Goal: Check status: Check status

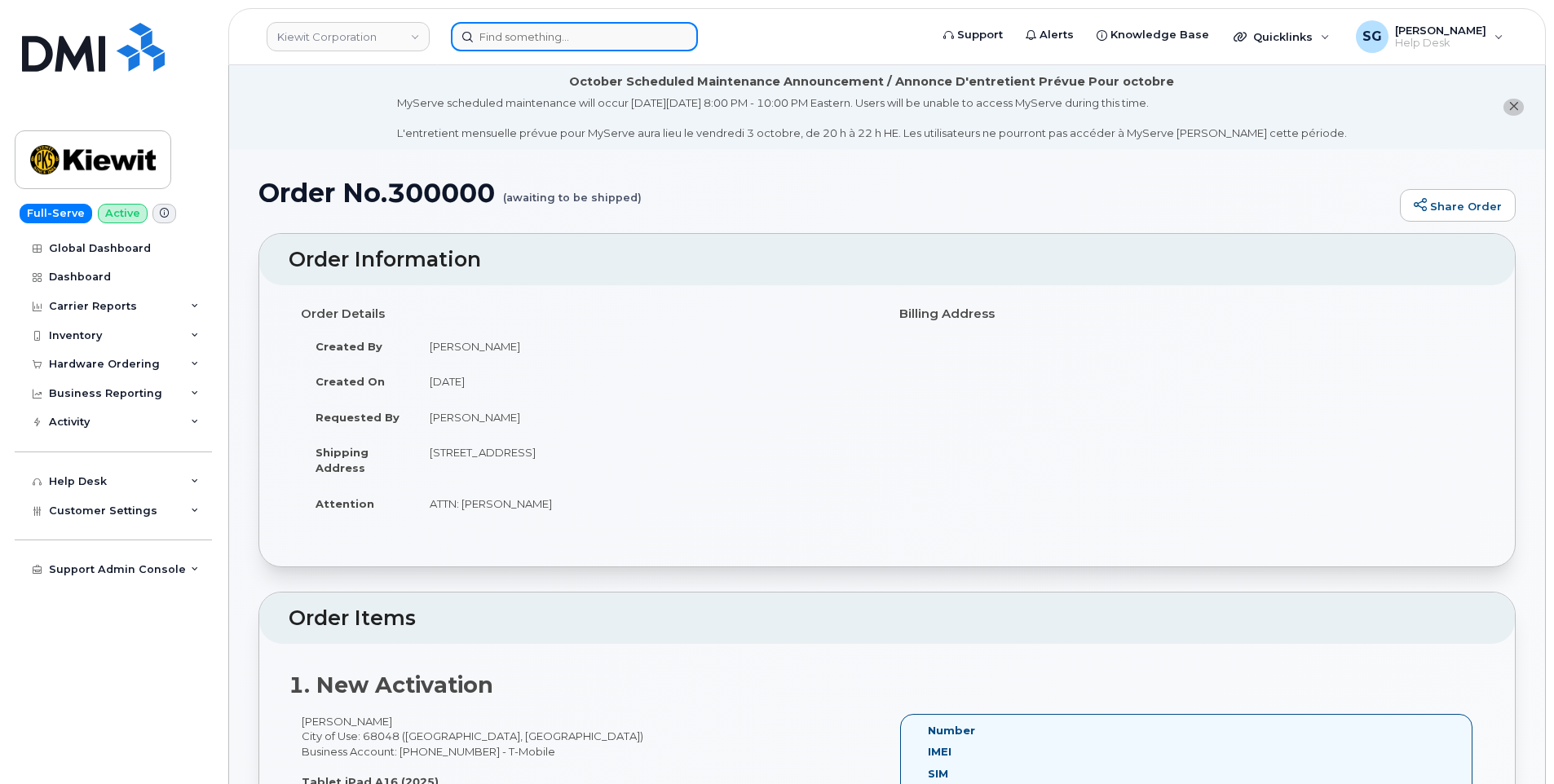
drag, startPoint x: 0, startPoint y: 0, endPoint x: 538, endPoint y: 42, distance: 539.6
click at [538, 42] on input at bounding box center [575, 37] width 248 height 30
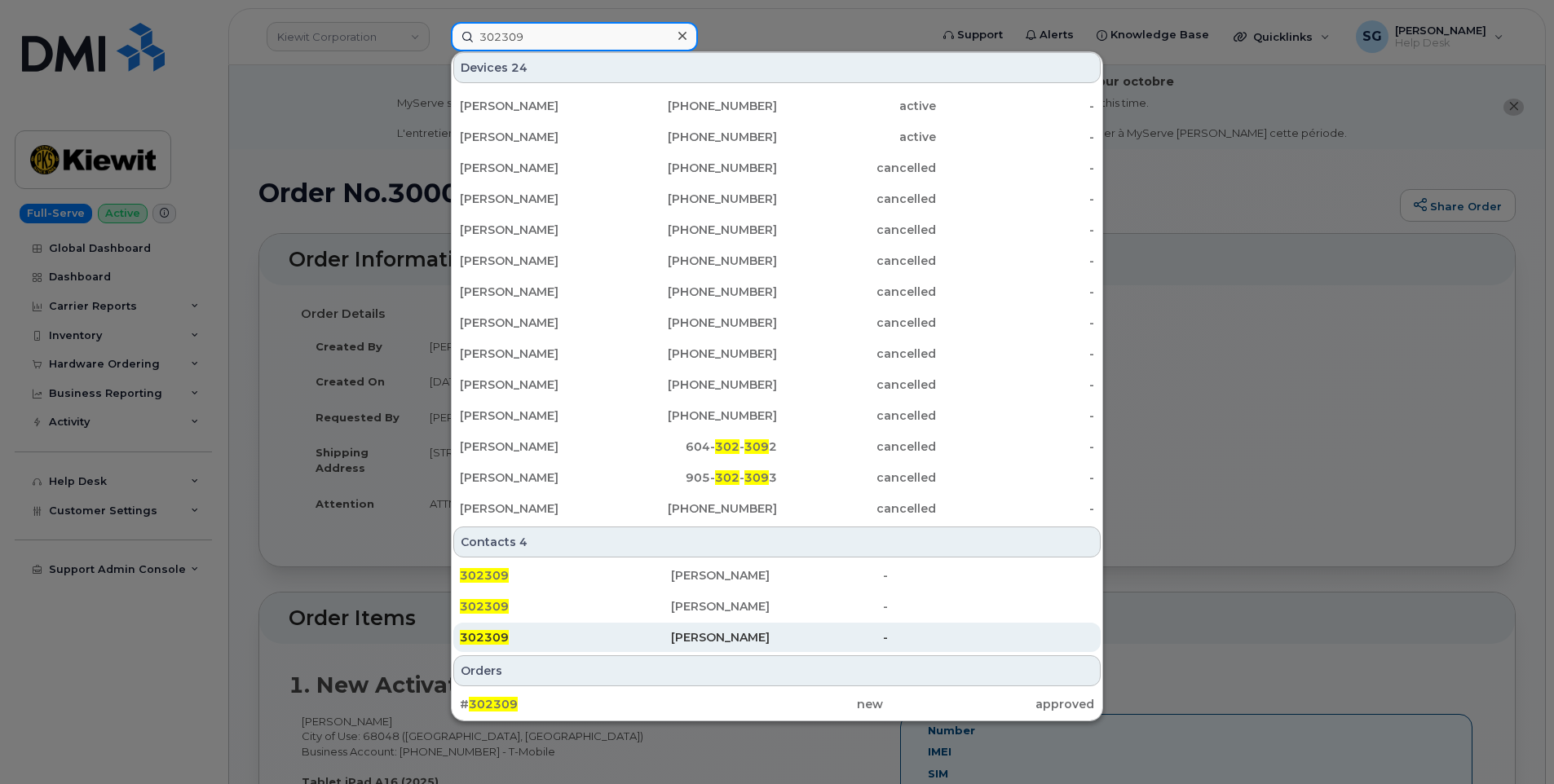
scroll to position [326, 0]
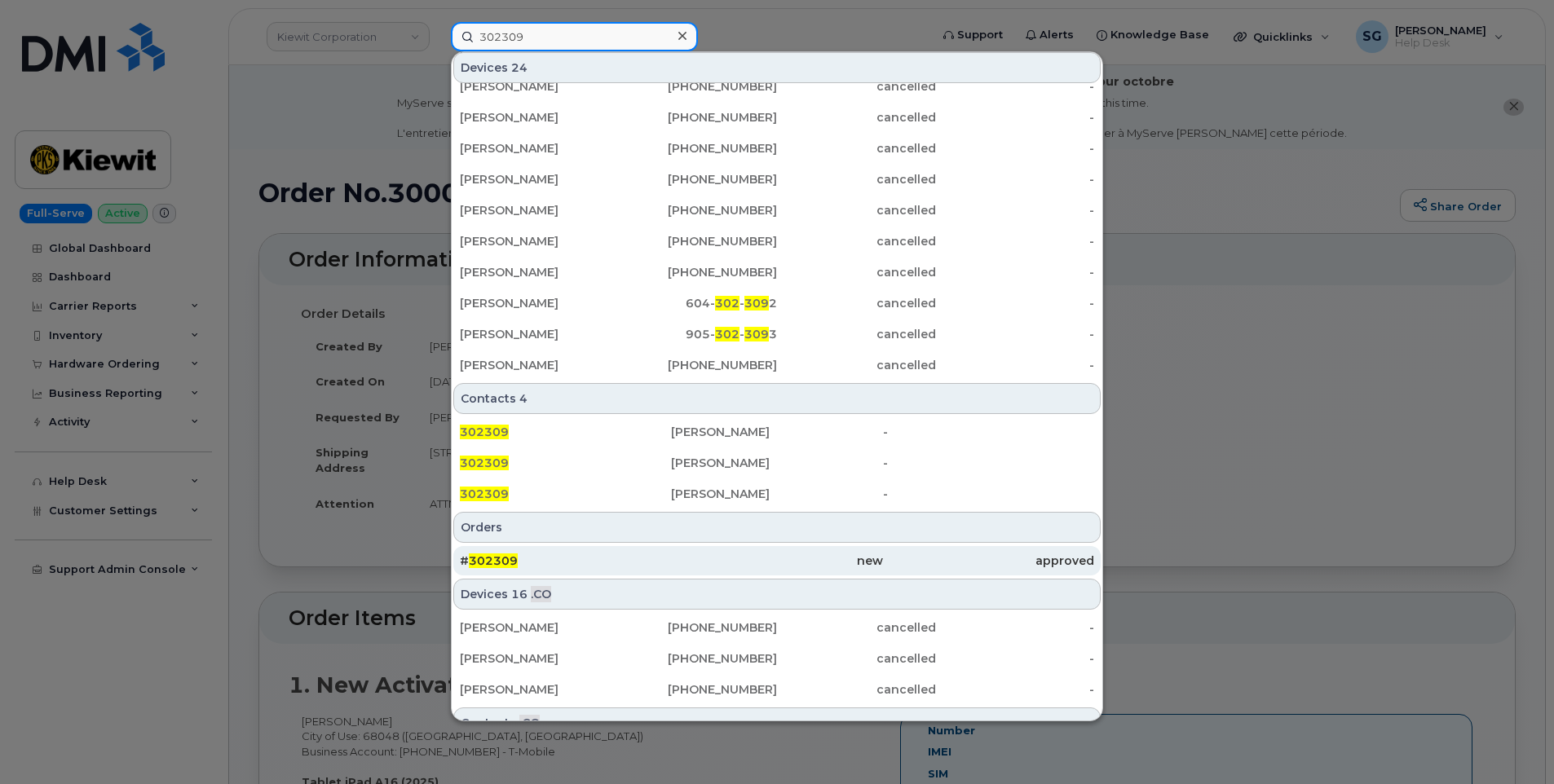
type input "302309"
click at [644, 559] on div "# 302309" at bounding box center [566, 560] width 211 height 16
click at [991, 568] on div "approved" at bounding box center [988, 561] width 211 height 30
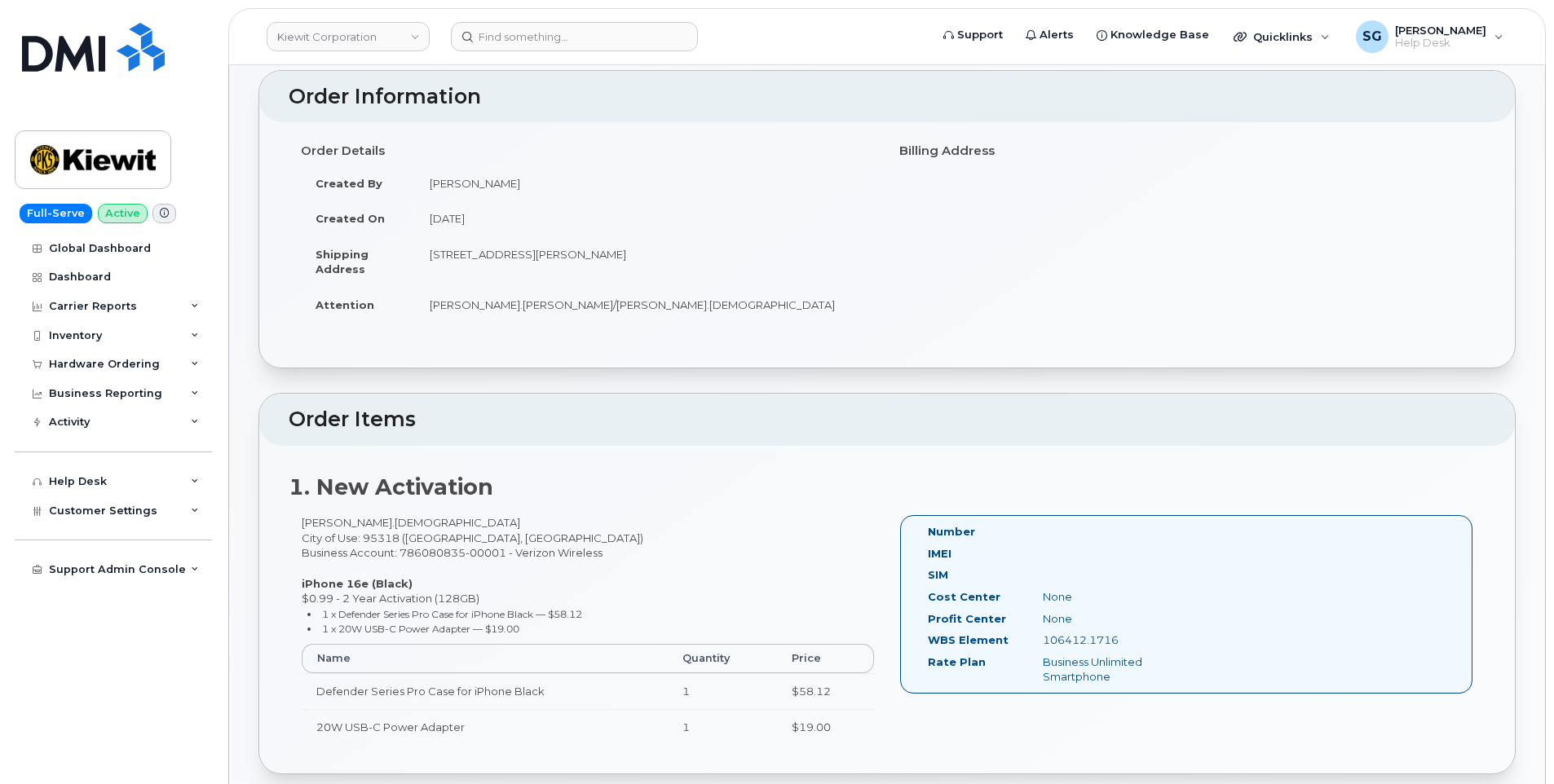
scroll to position [247, 0]
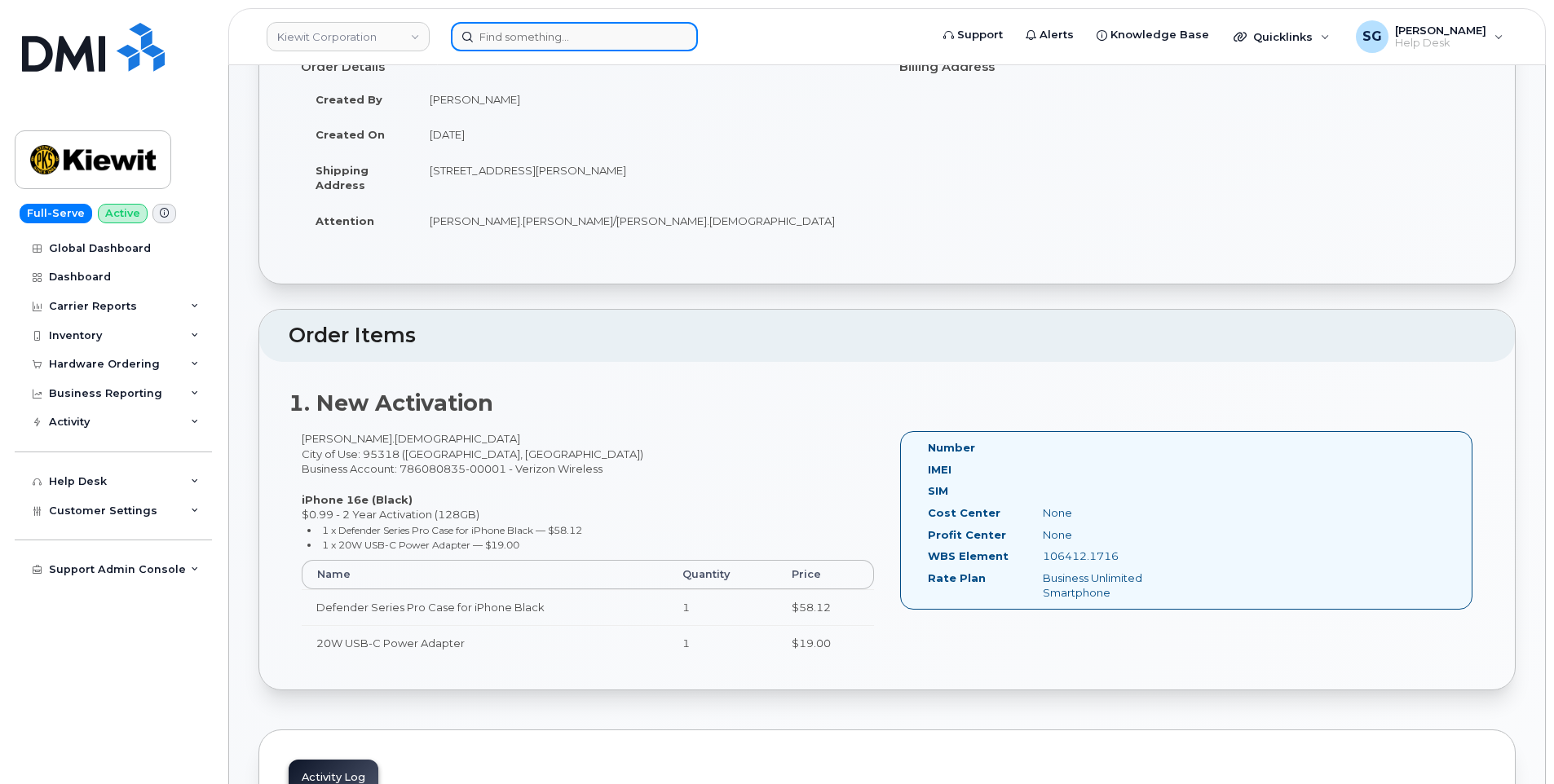
click at [570, 38] on input at bounding box center [575, 37] width 248 height 30
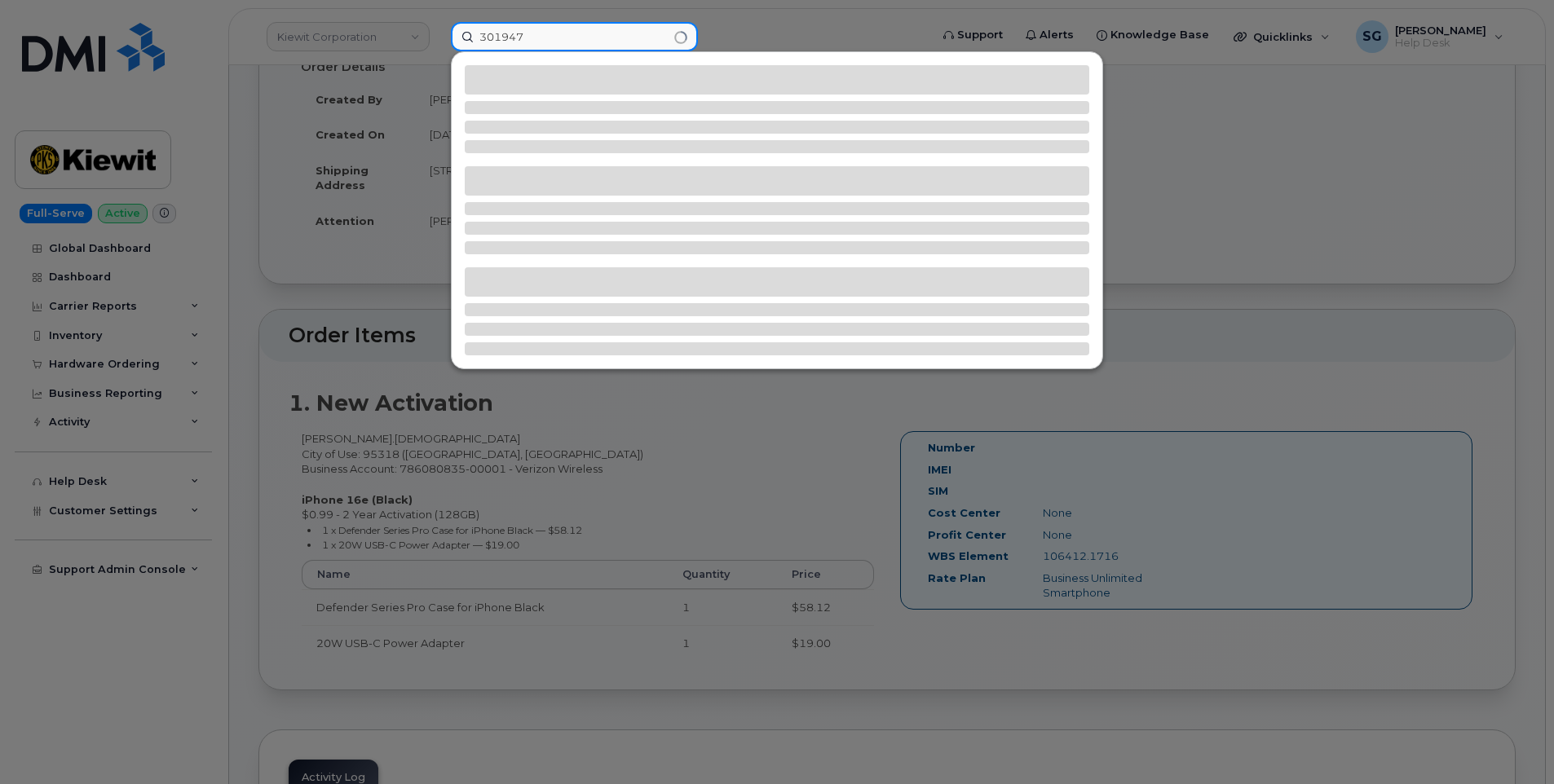
type input "301947"
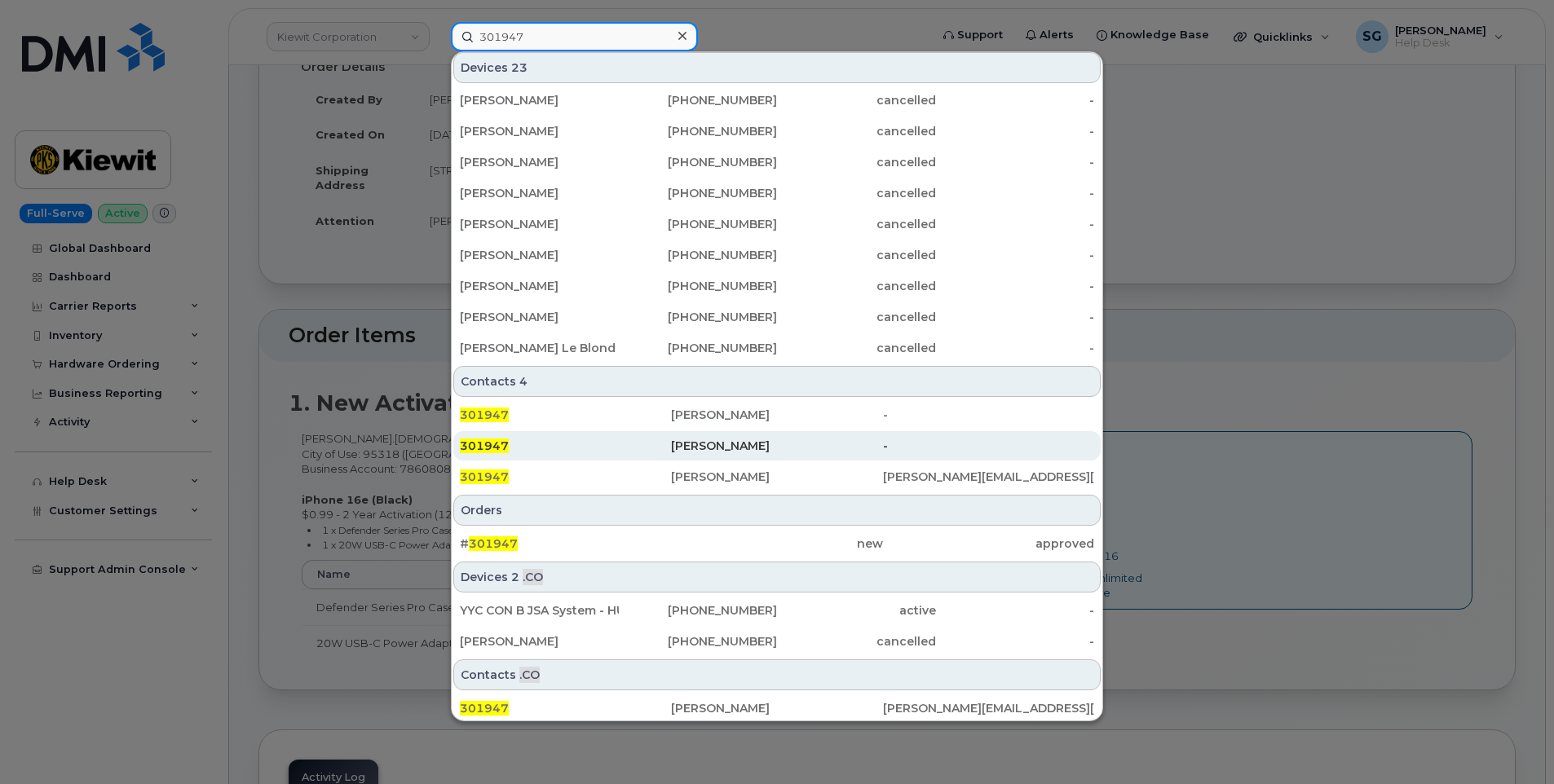
scroll to position [347, 0]
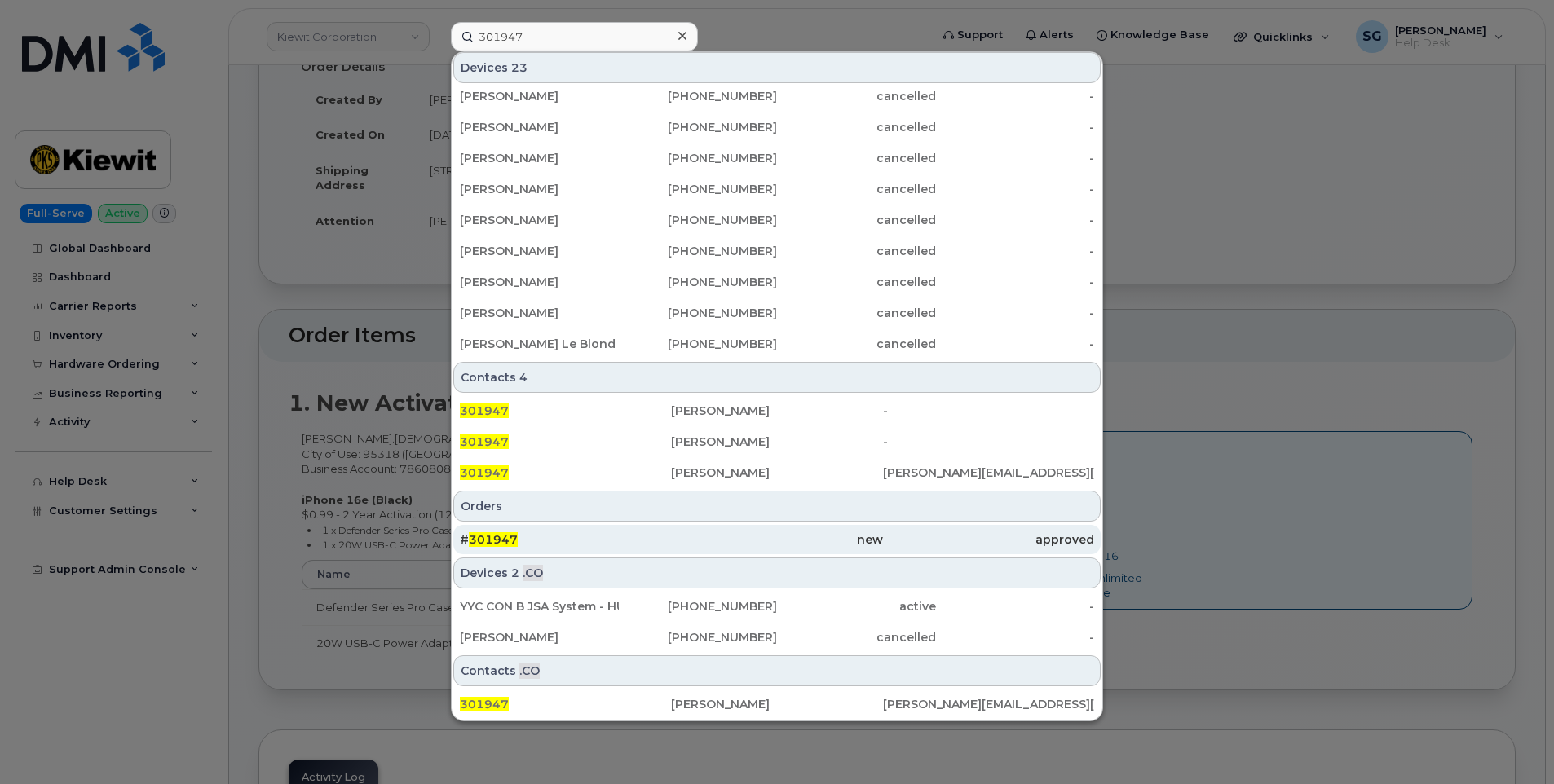
click at [594, 537] on div "# 301947" at bounding box center [566, 540] width 211 height 16
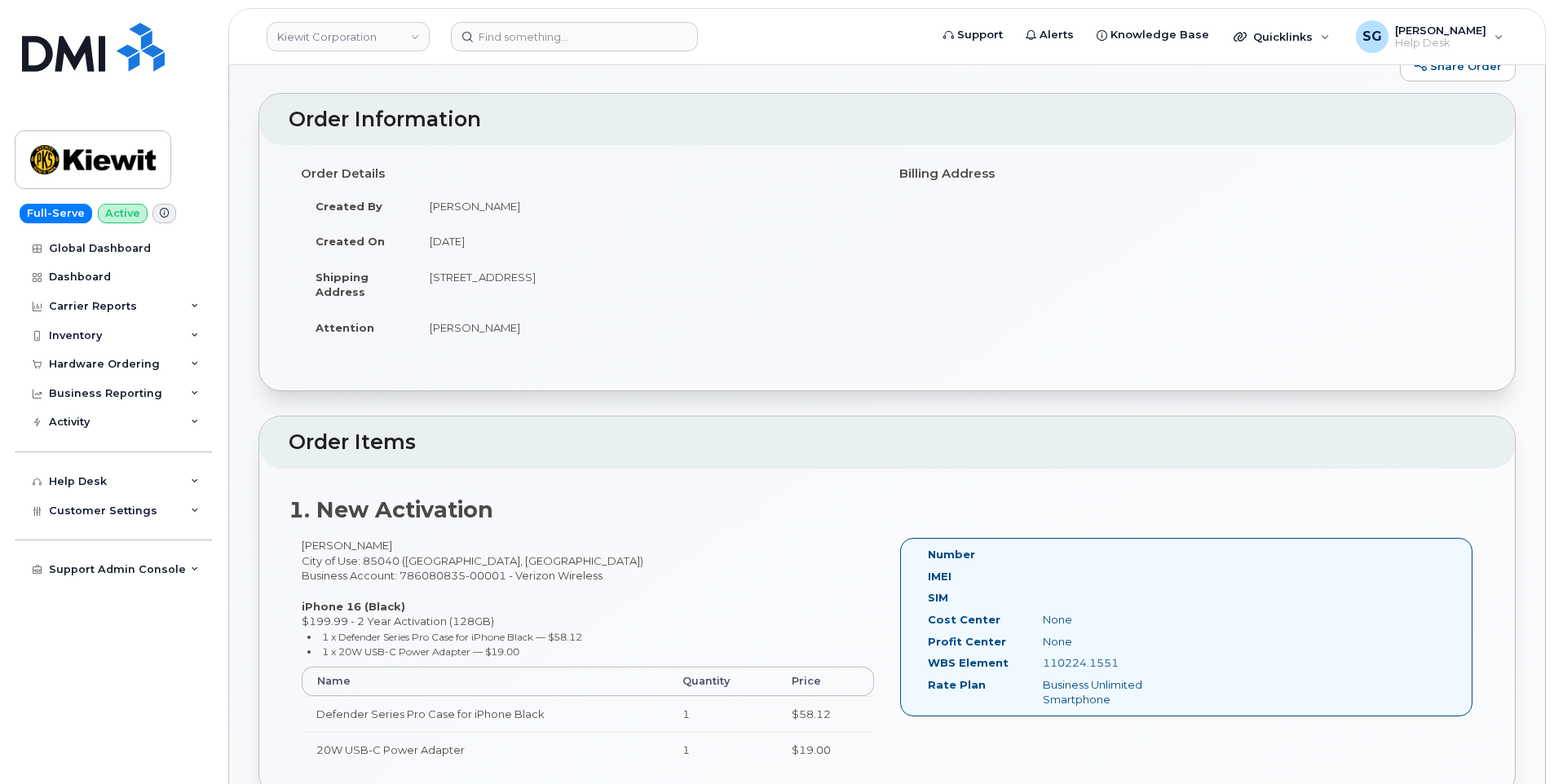
scroll to position [326, 0]
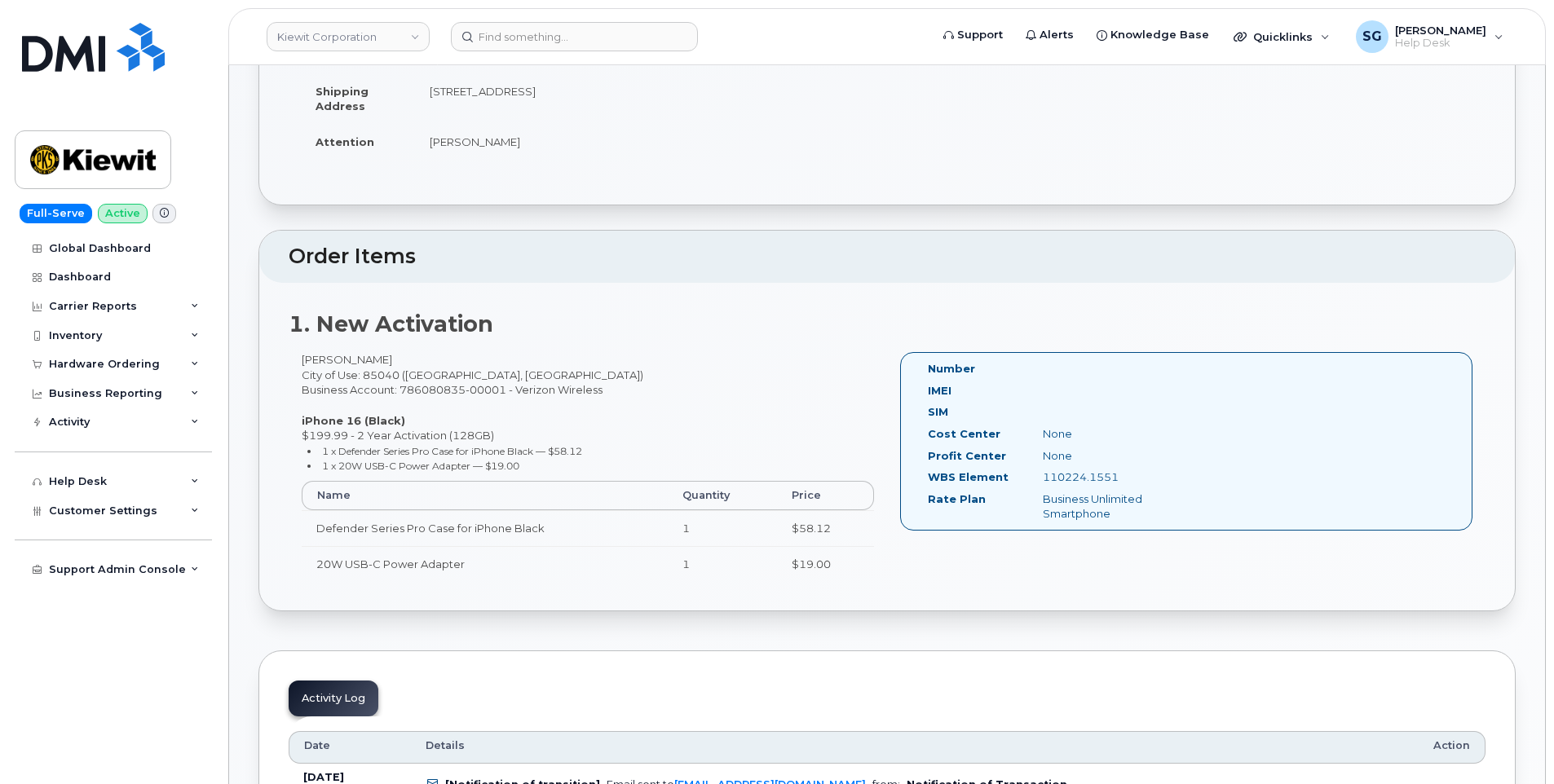
click at [560, 60] on header "Kiewit Corporation Support Alerts Knowledge Base Quicklinks Suspend / Cancel De…" at bounding box center [887, 36] width 1317 height 57
click at [556, 43] on input at bounding box center [575, 37] width 248 height 30
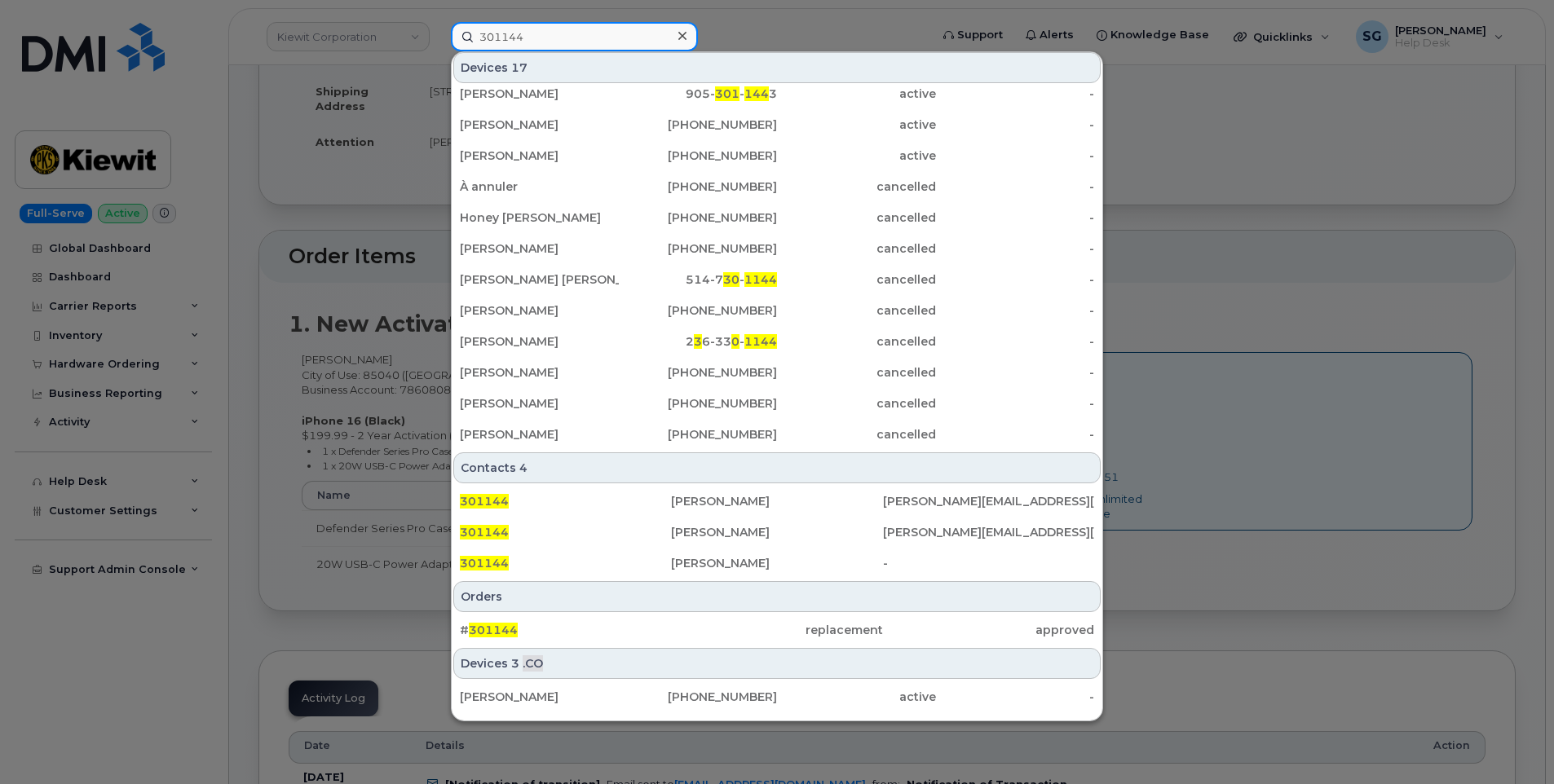
scroll to position [285, 0]
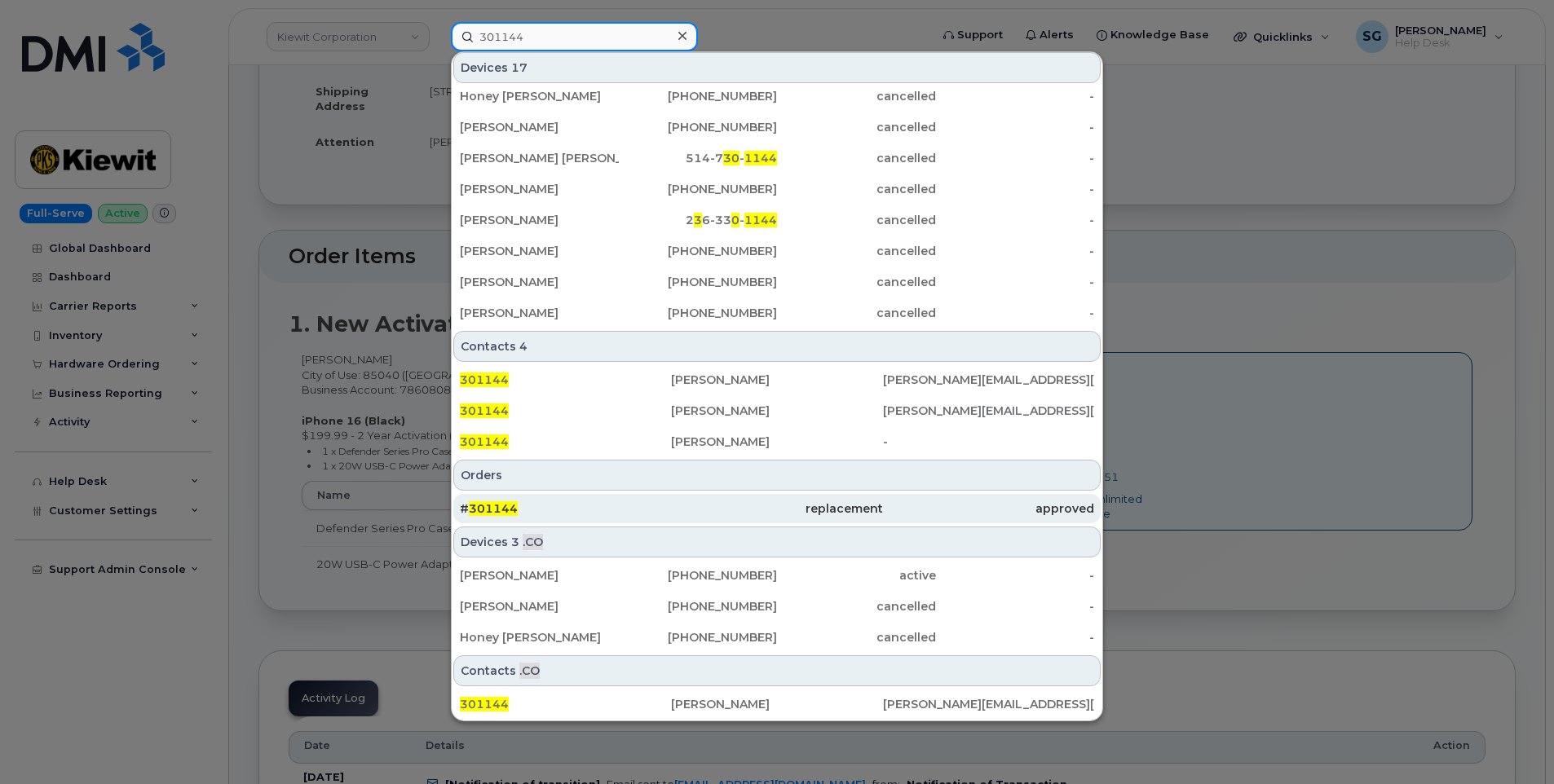
type input "301144"
click at [668, 496] on div "# 301144" at bounding box center [566, 509] width 211 height 30
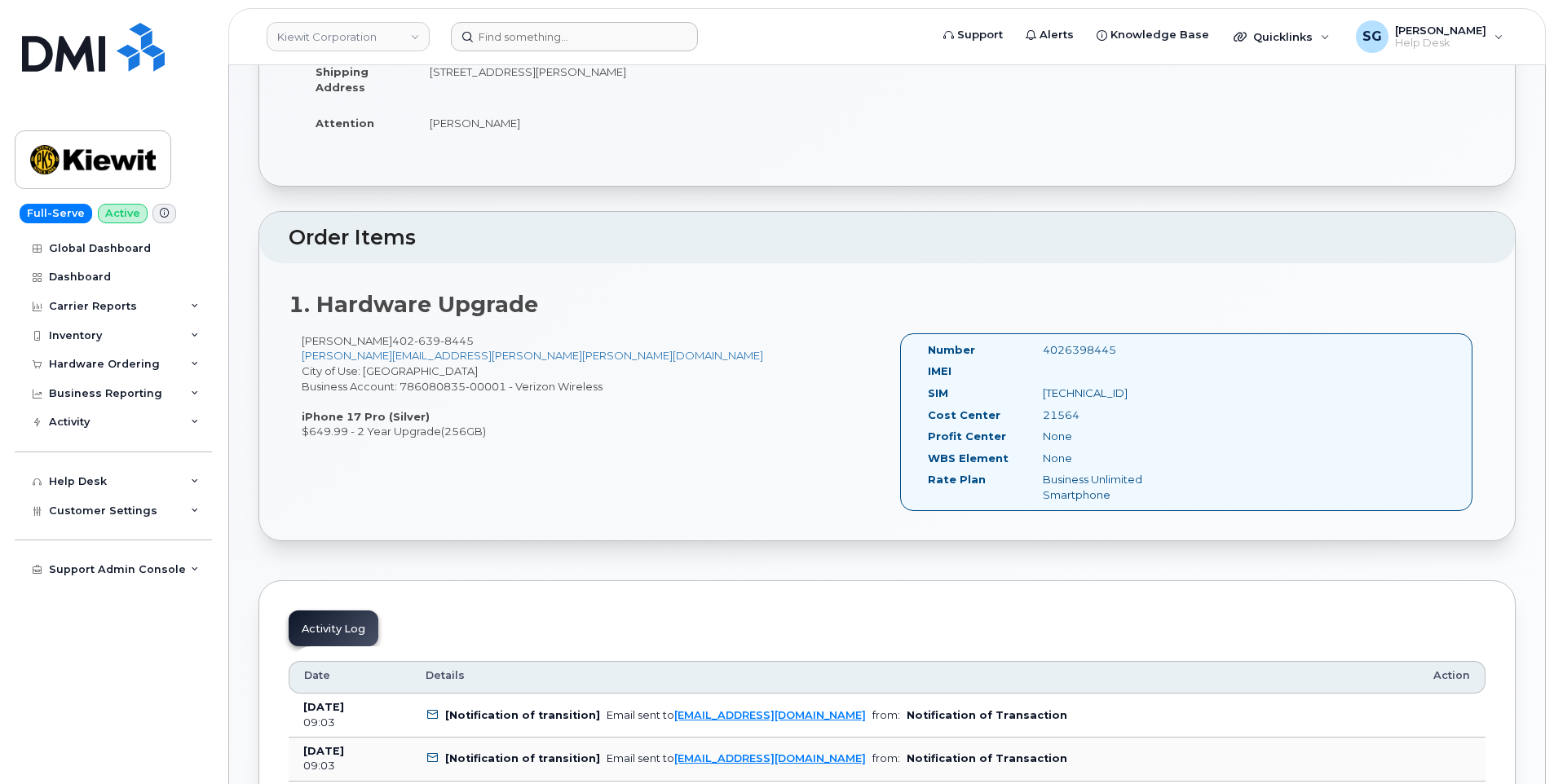
scroll to position [407, 0]
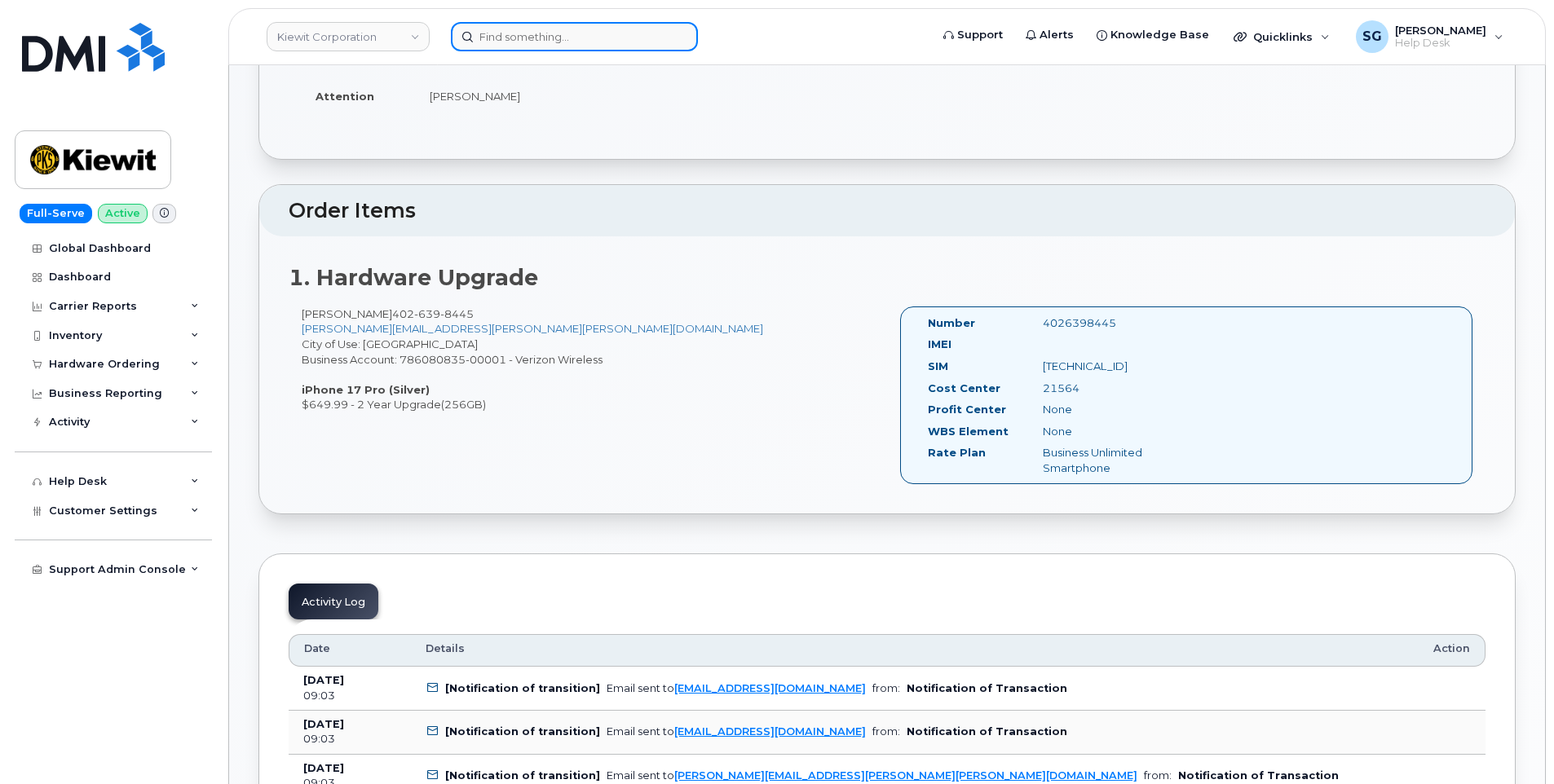
click at [578, 28] on input at bounding box center [575, 37] width 248 height 30
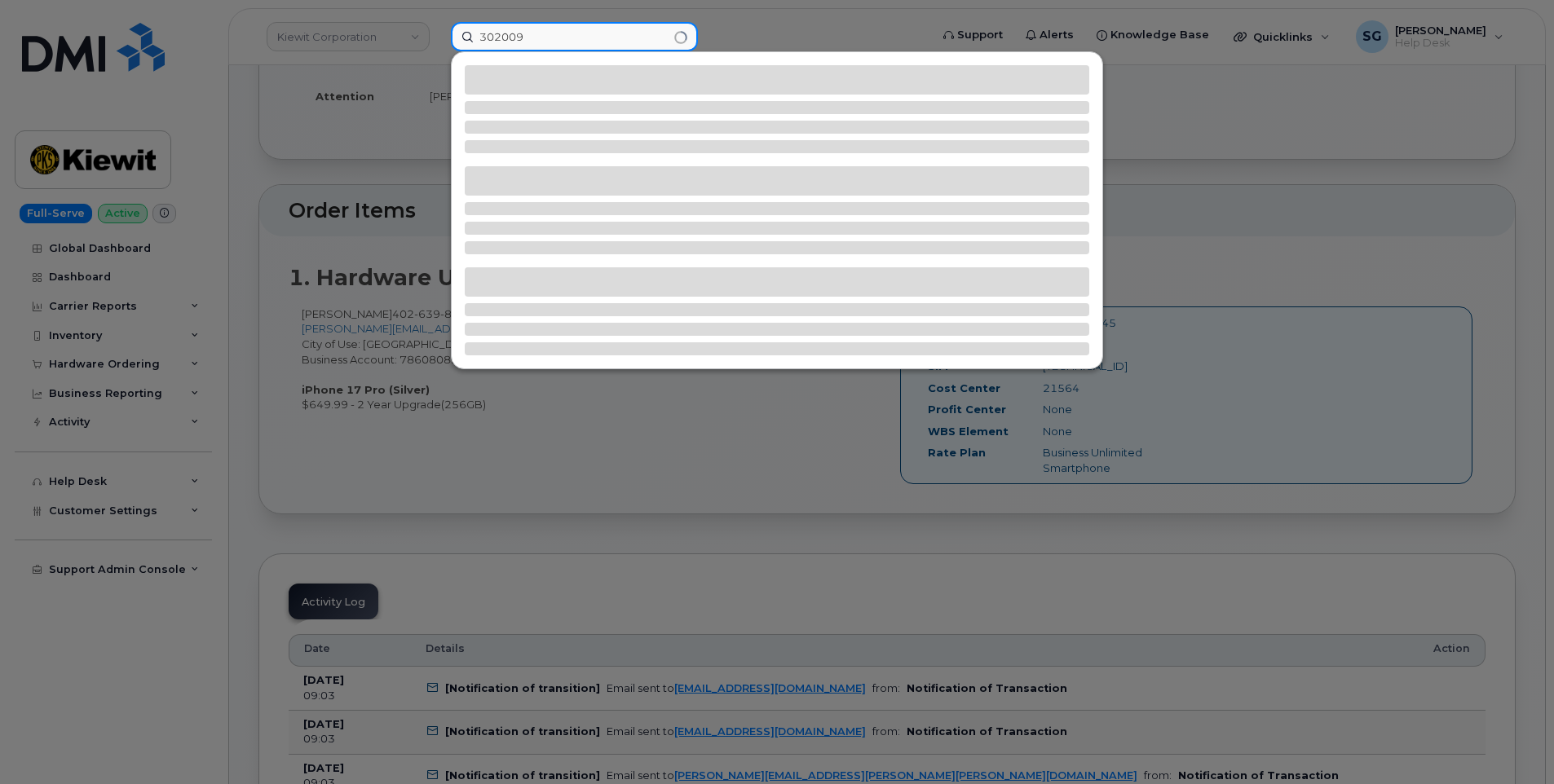
type input "302009"
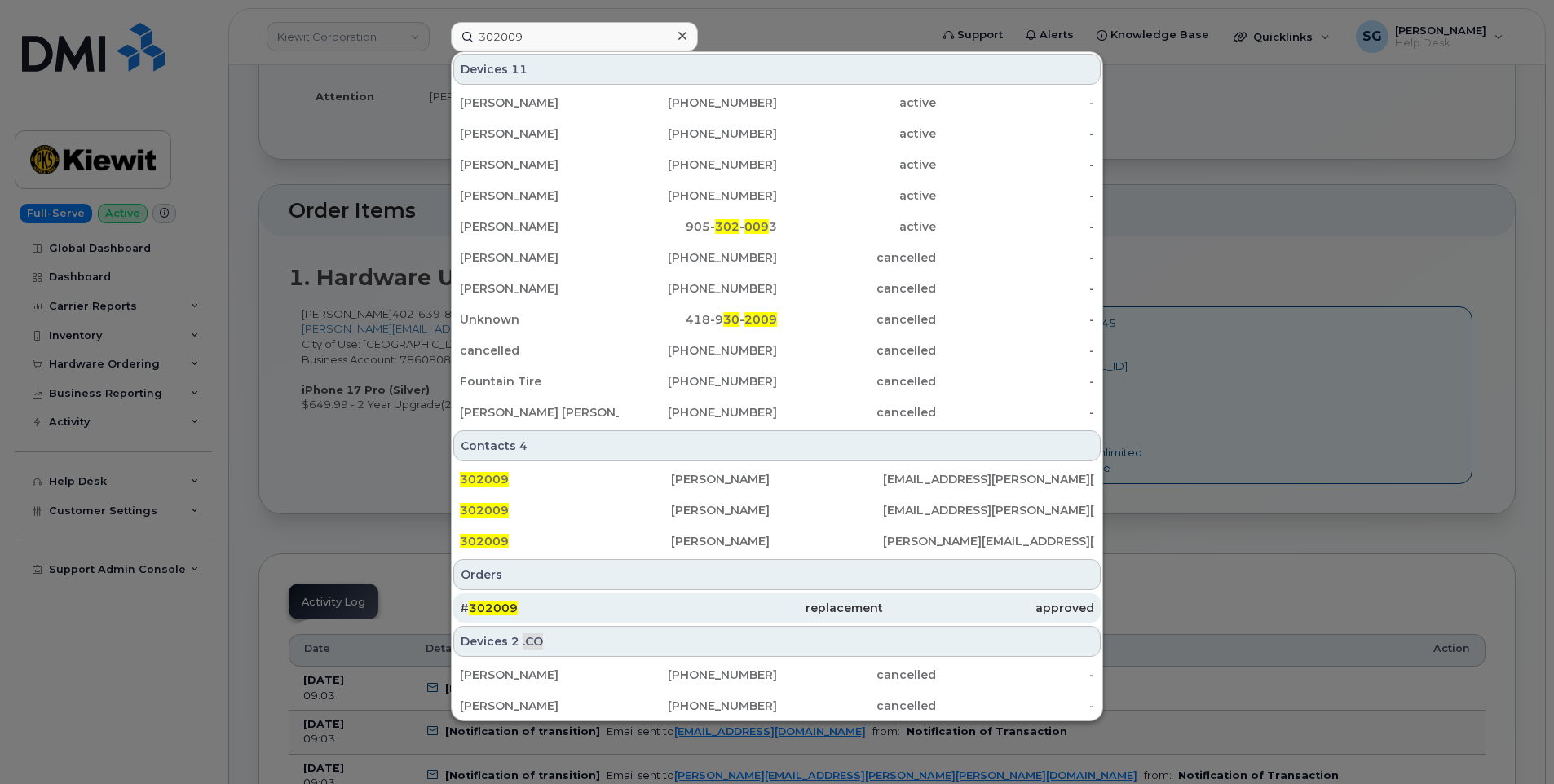
click at [551, 606] on div "# 302009" at bounding box center [566, 608] width 211 height 16
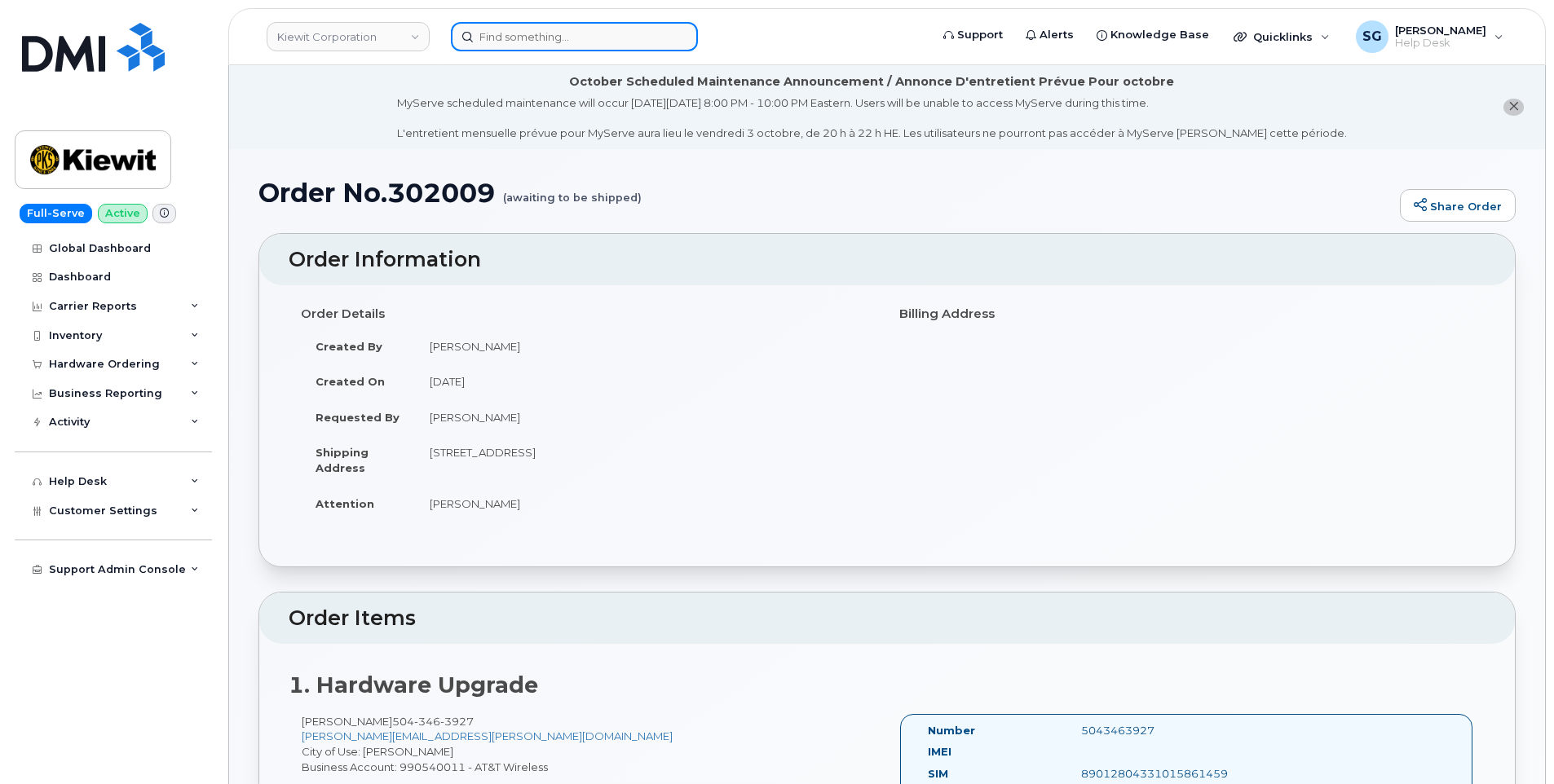
click at [586, 41] on input at bounding box center [575, 37] width 248 height 30
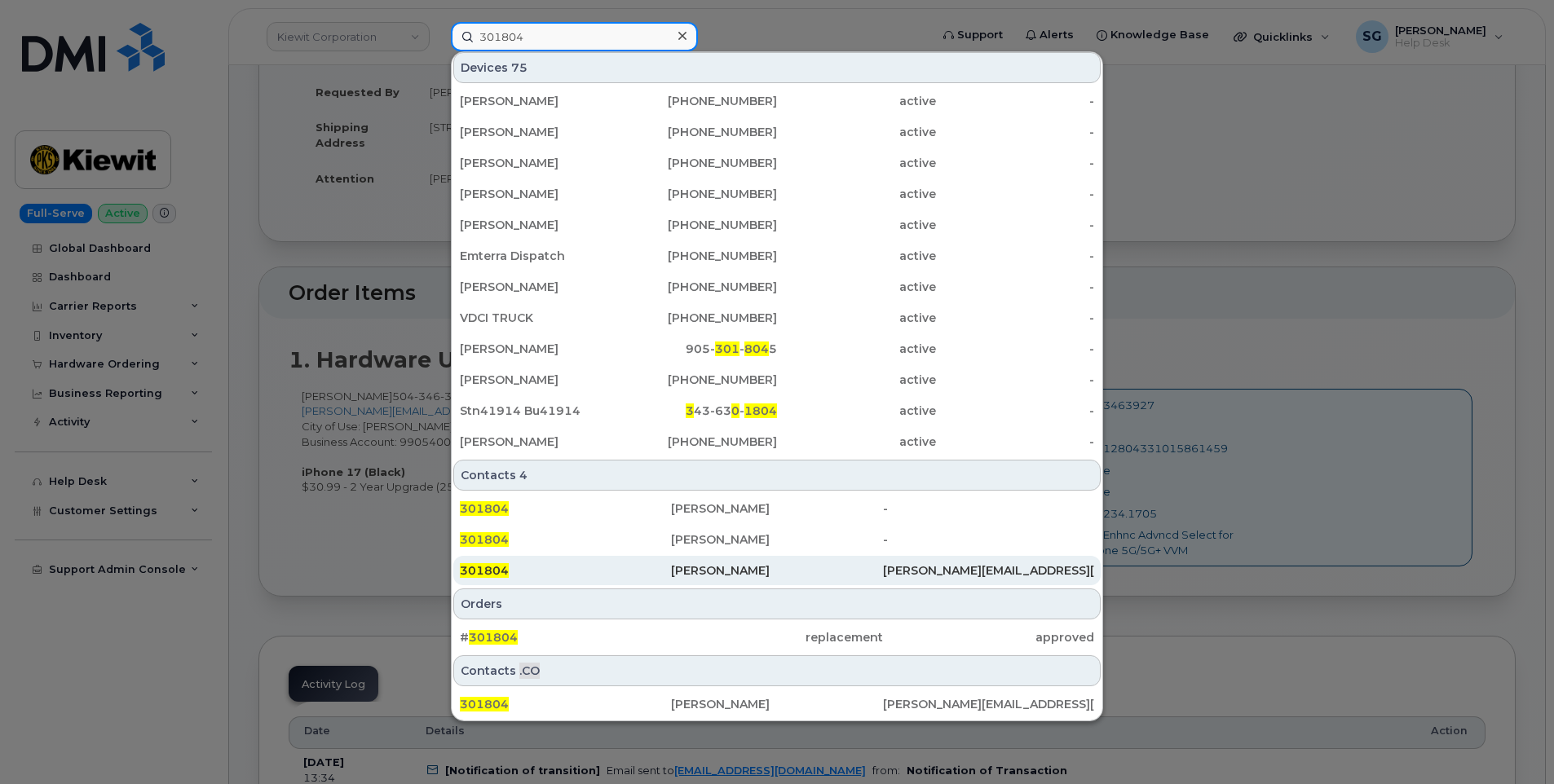
scroll to position [326, 0]
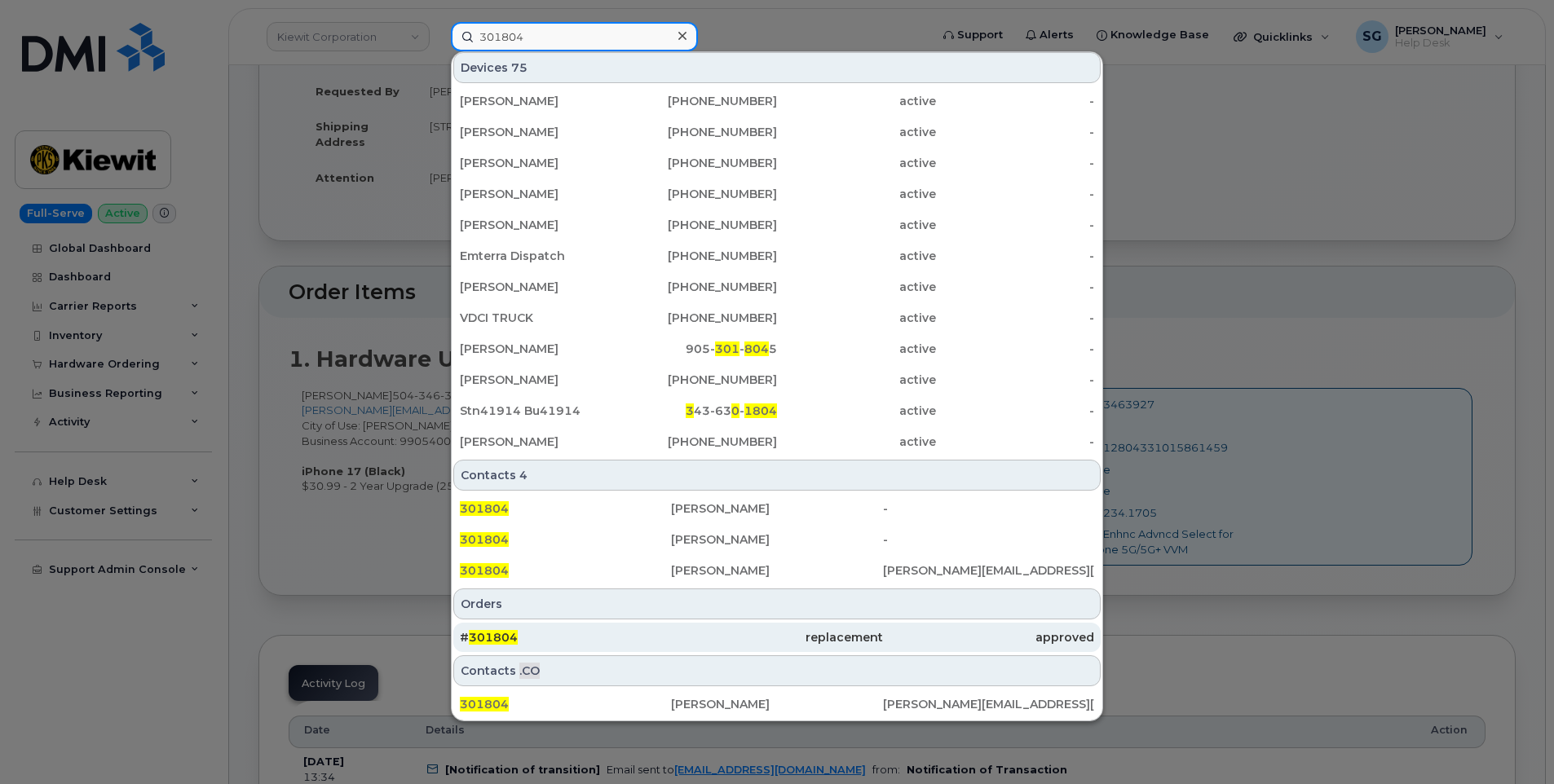
type input "301804"
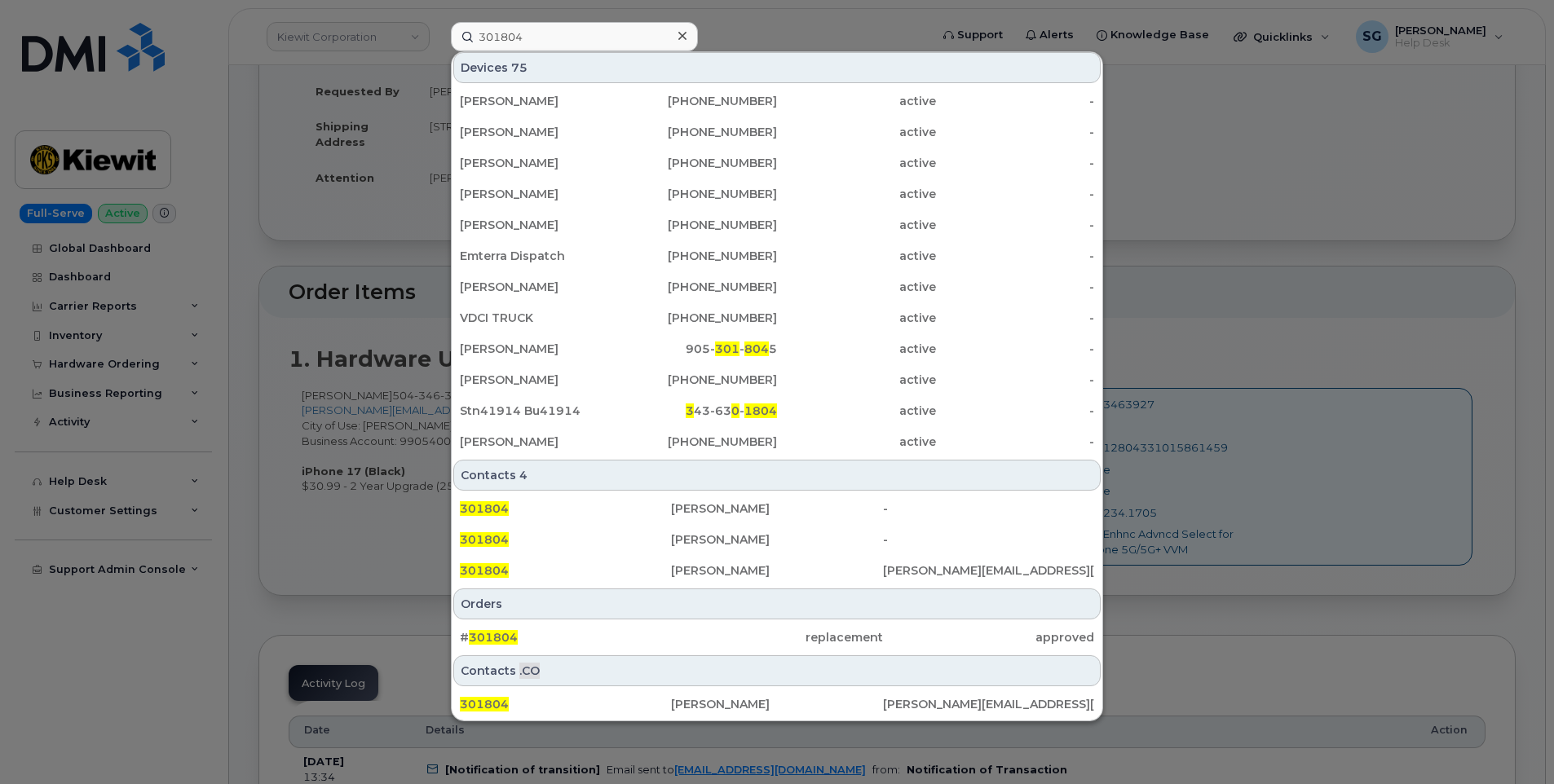
drag, startPoint x: 677, startPoint y: 647, endPoint x: 1531, endPoint y: 727, distance: 857.7
click at [677, 647] on div "replacement" at bounding box center [777, 638] width 211 height 30
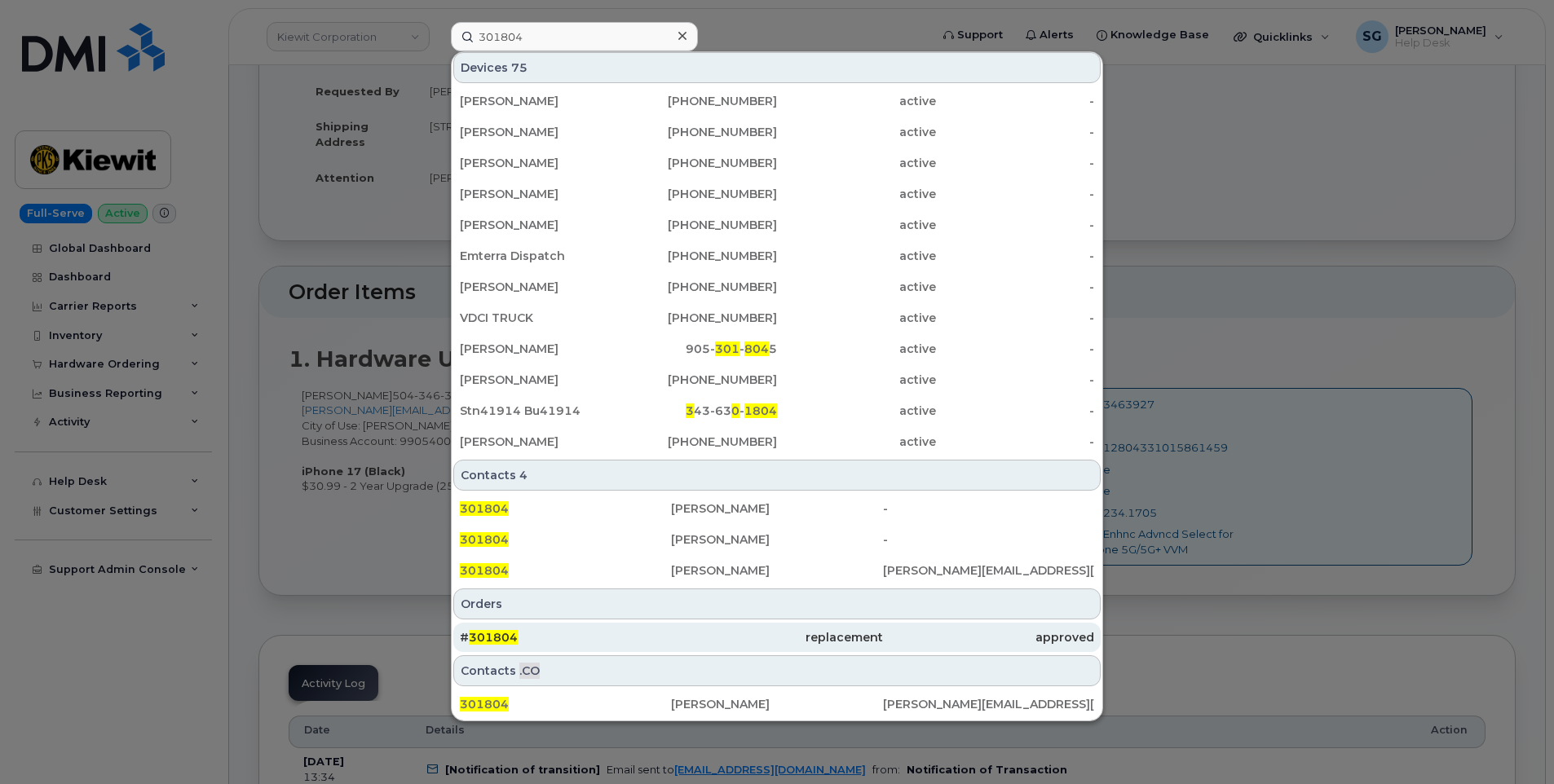
click at [554, 641] on div "# 301804" at bounding box center [566, 637] width 211 height 16
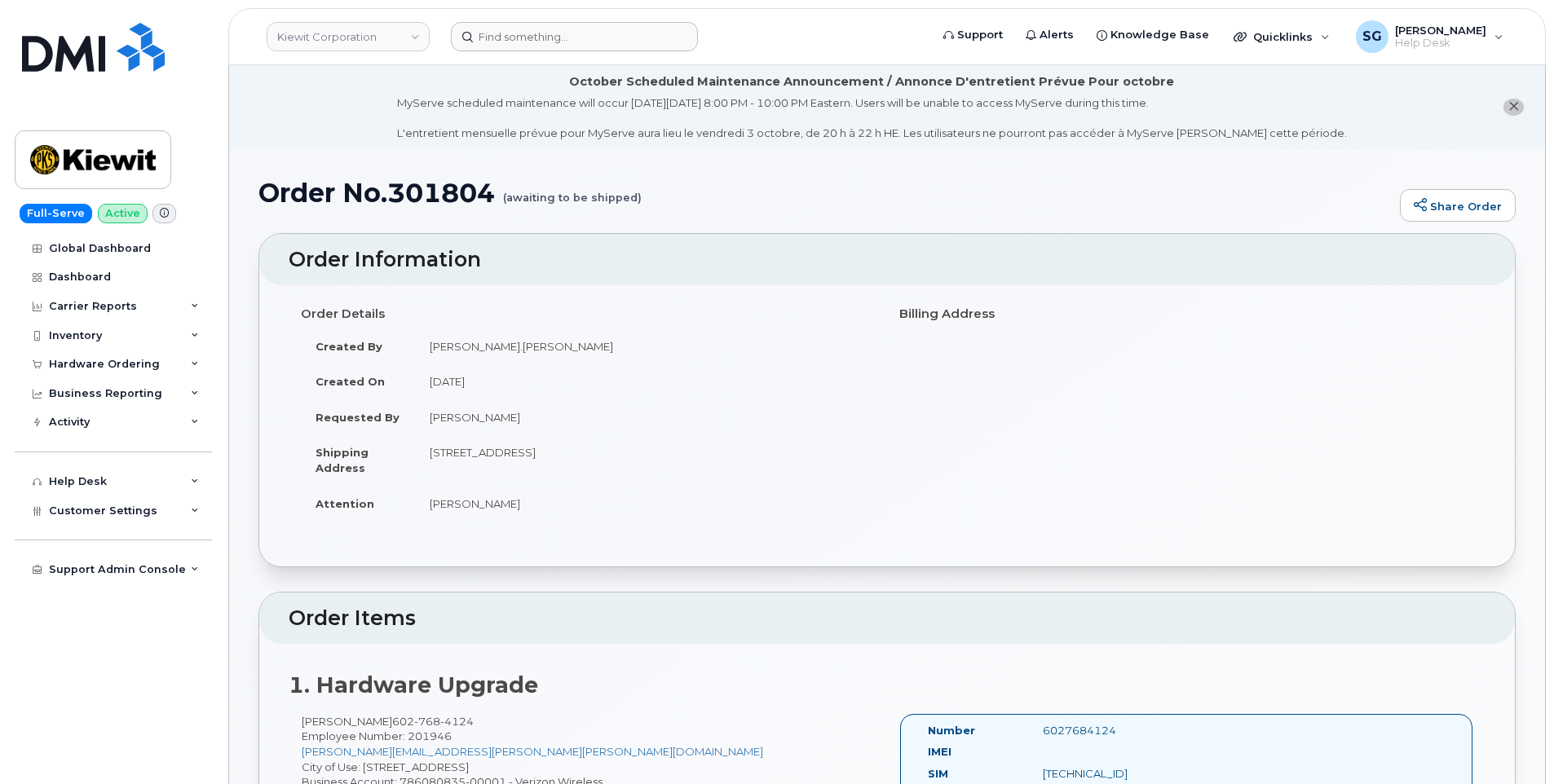
click at [699, 35] on form at bounding box center [685, 37] width 468 height 30
click at [673, 35] on div at bounding box center [575, 37] width 248 height 30
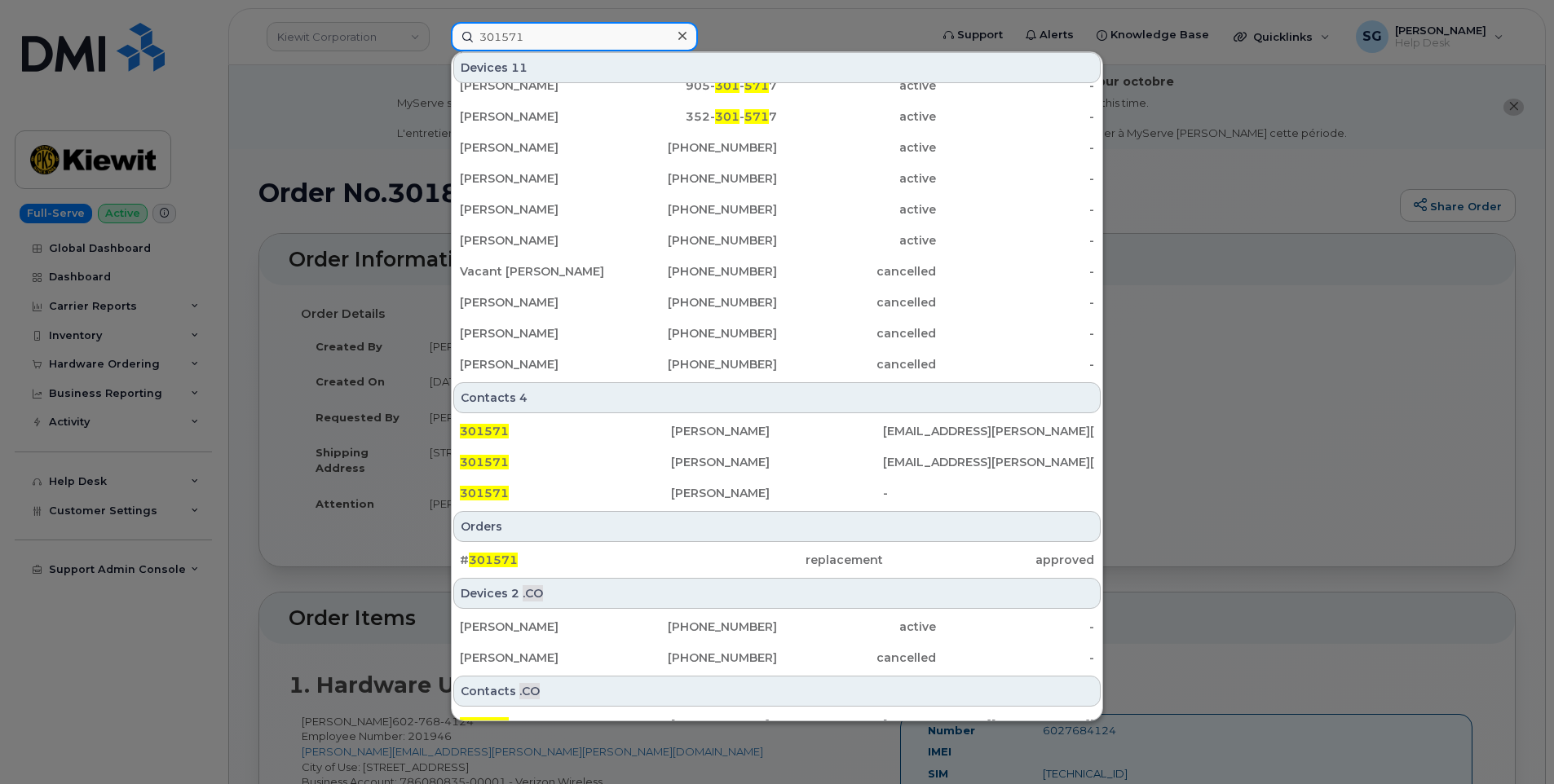
scroll to position [69, 0]
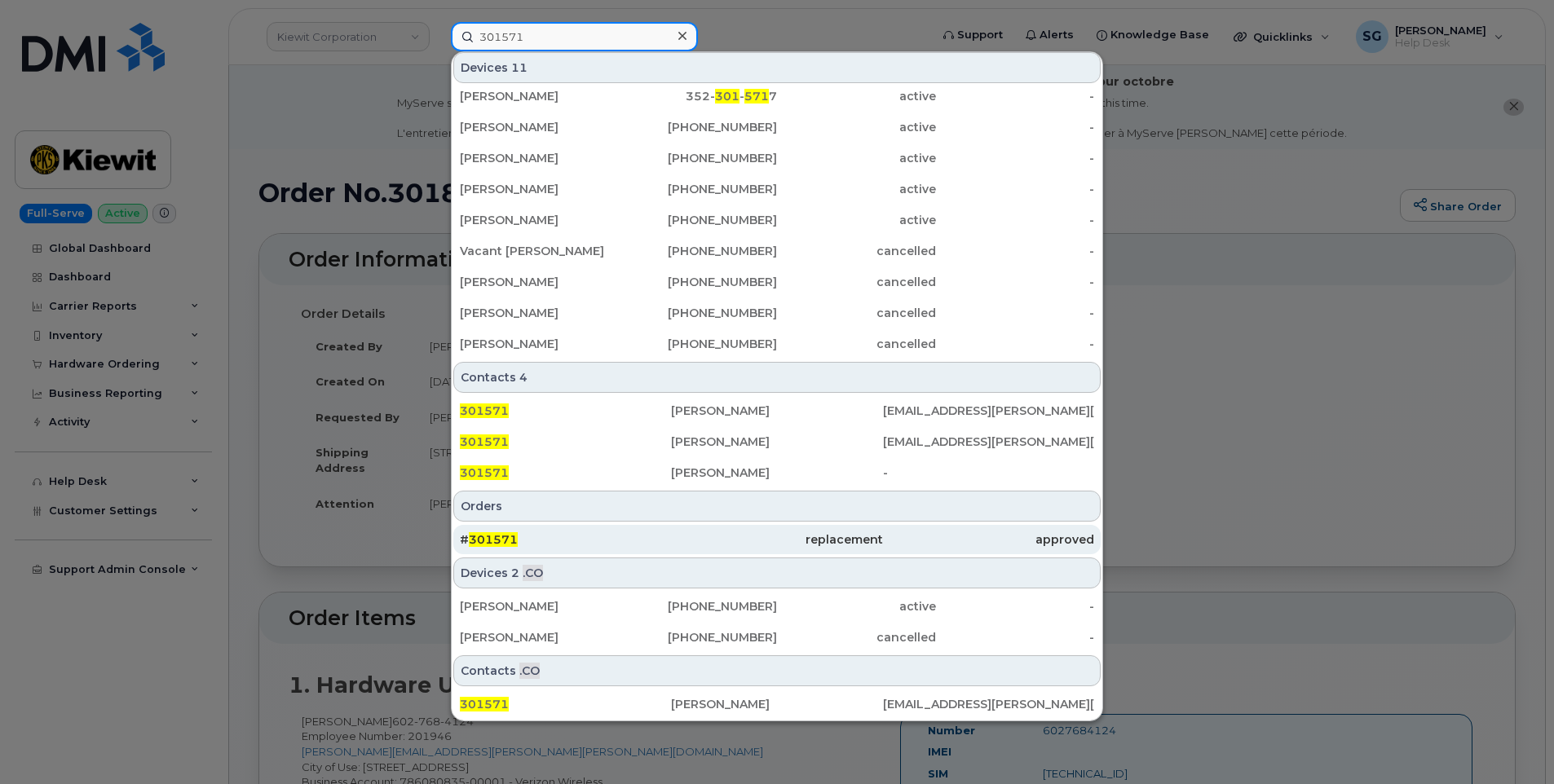
type input "301571"
click at [689, 537] on div "replacement" at bounding box center [777, 540] width 211 height 16
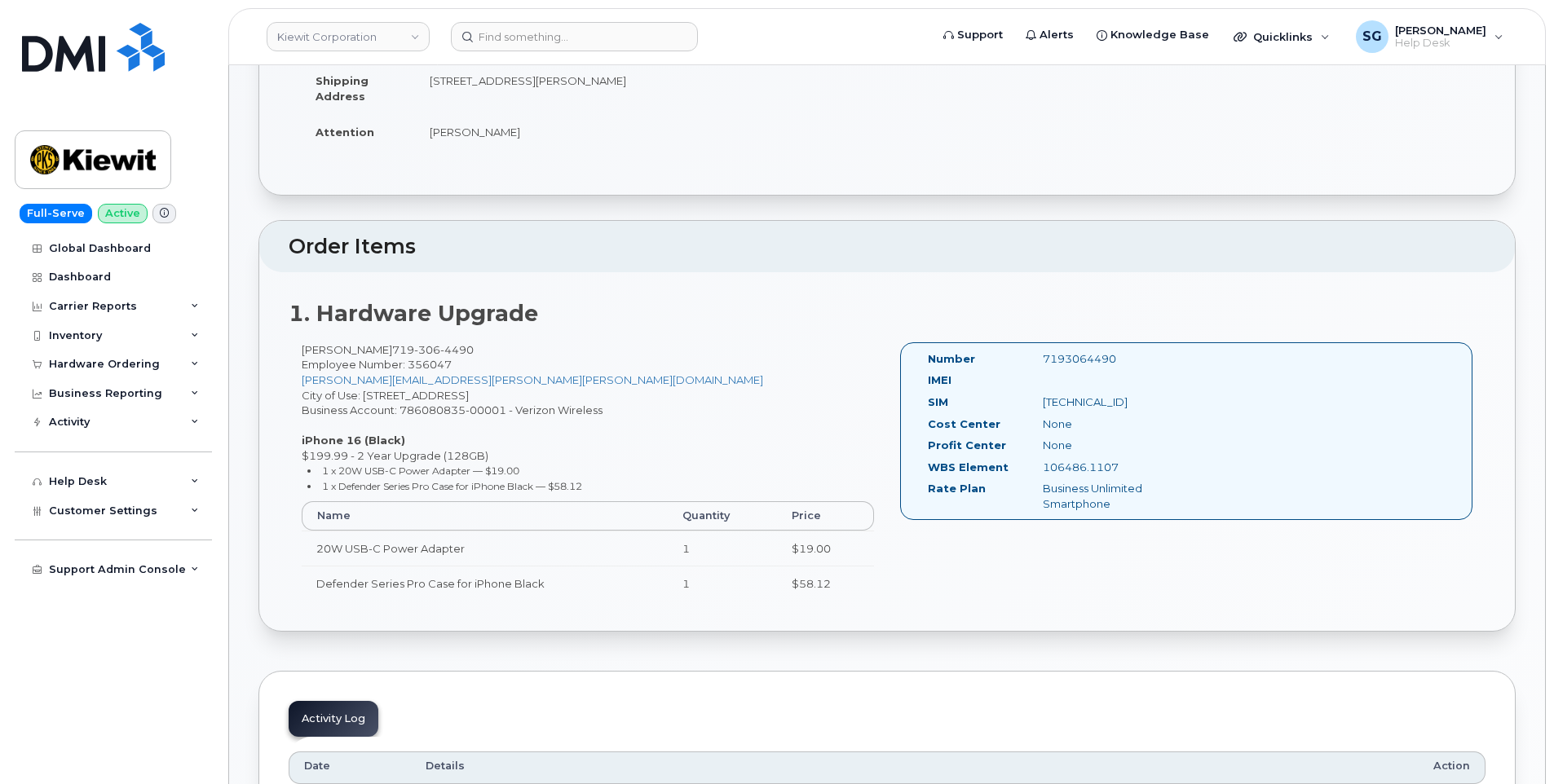
scroll to position [407, 0]
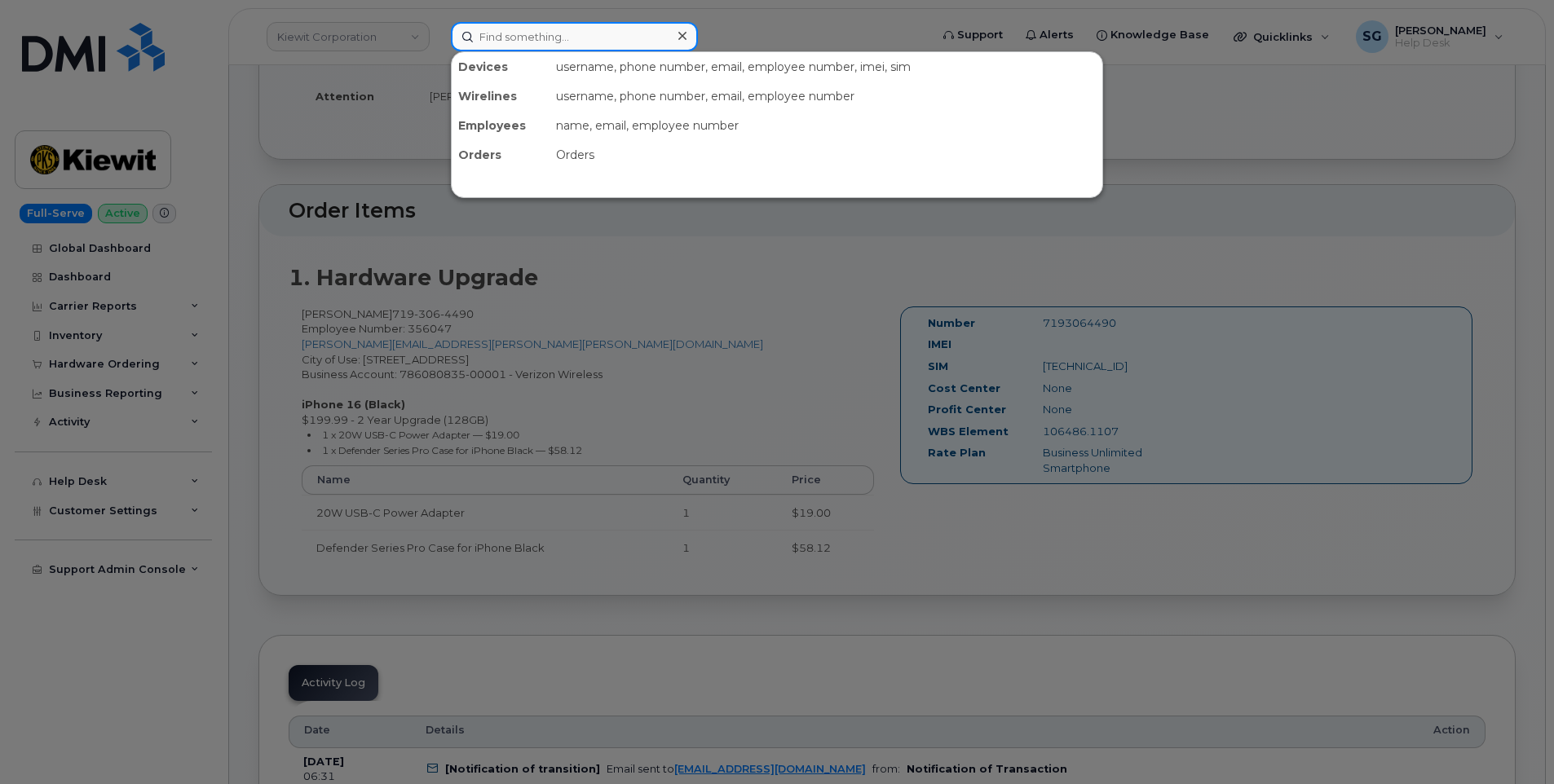
click at [621, 41] on input at bounding box center [575, 37] width 248 height 30
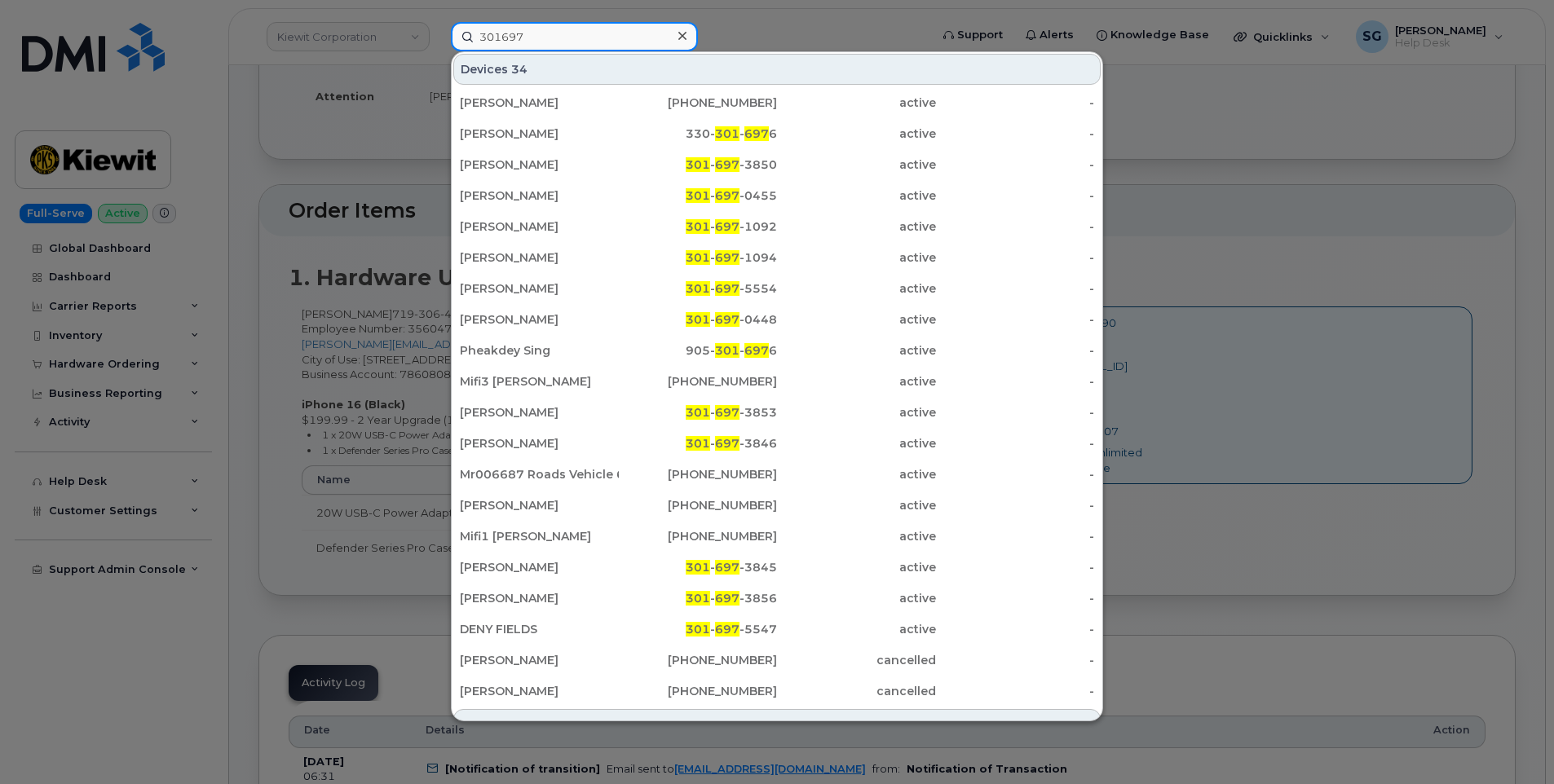
type input "301697"
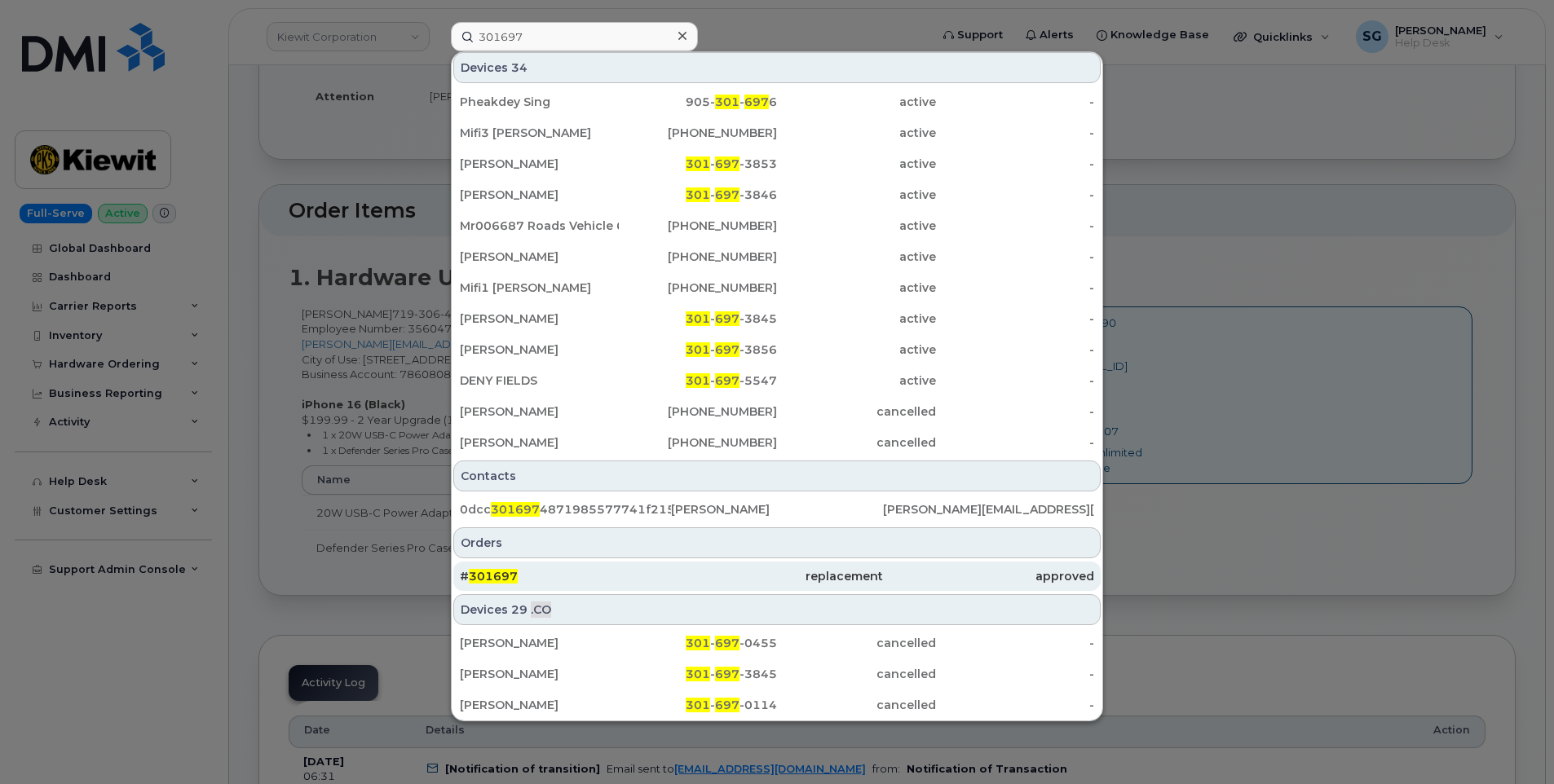
scroll to position [249, 0]
click at [641, 571] on div "# 301697" at bounding box center [566, 575] width 211 height 16
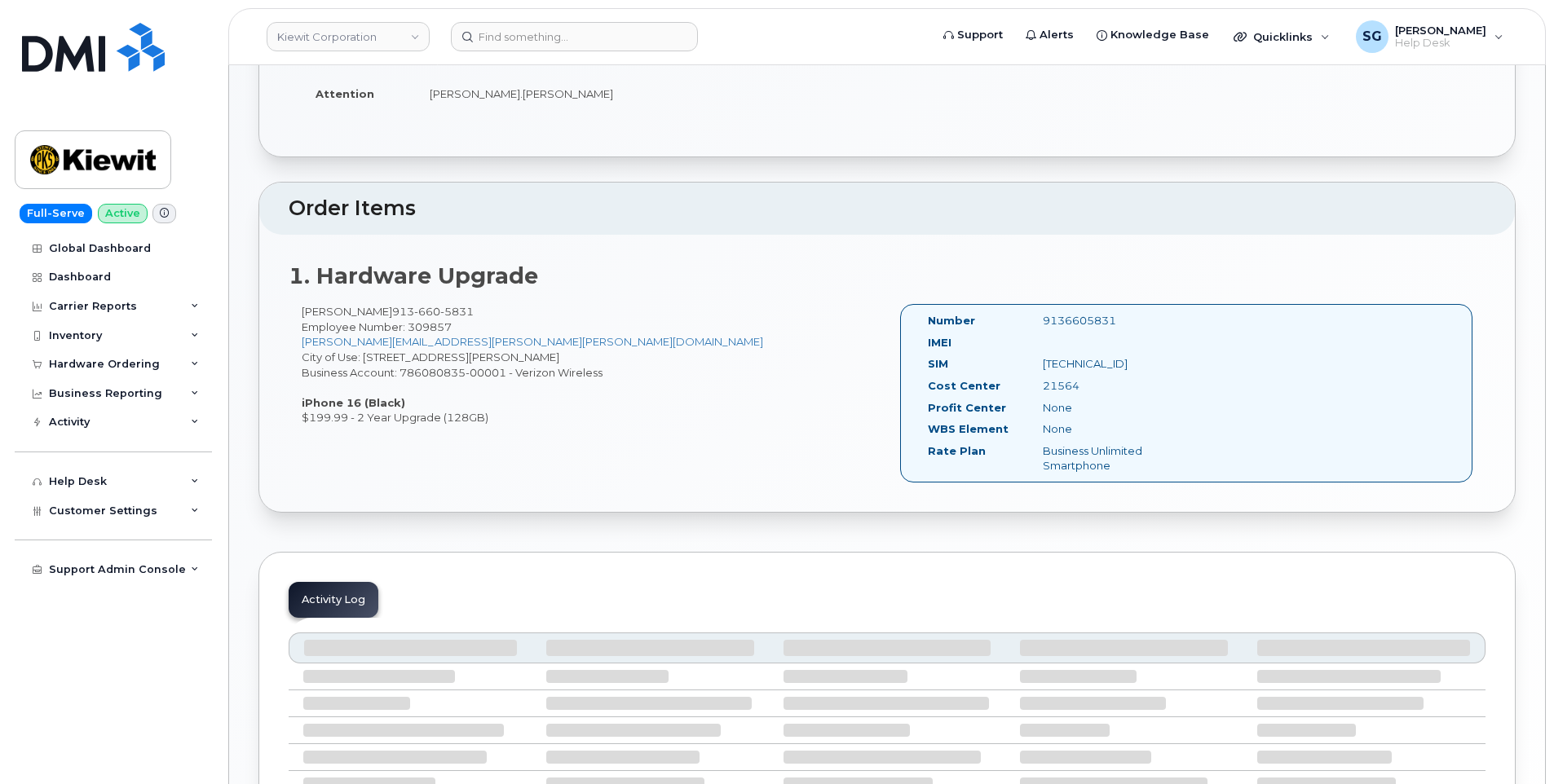
scroll to position [410, 0]
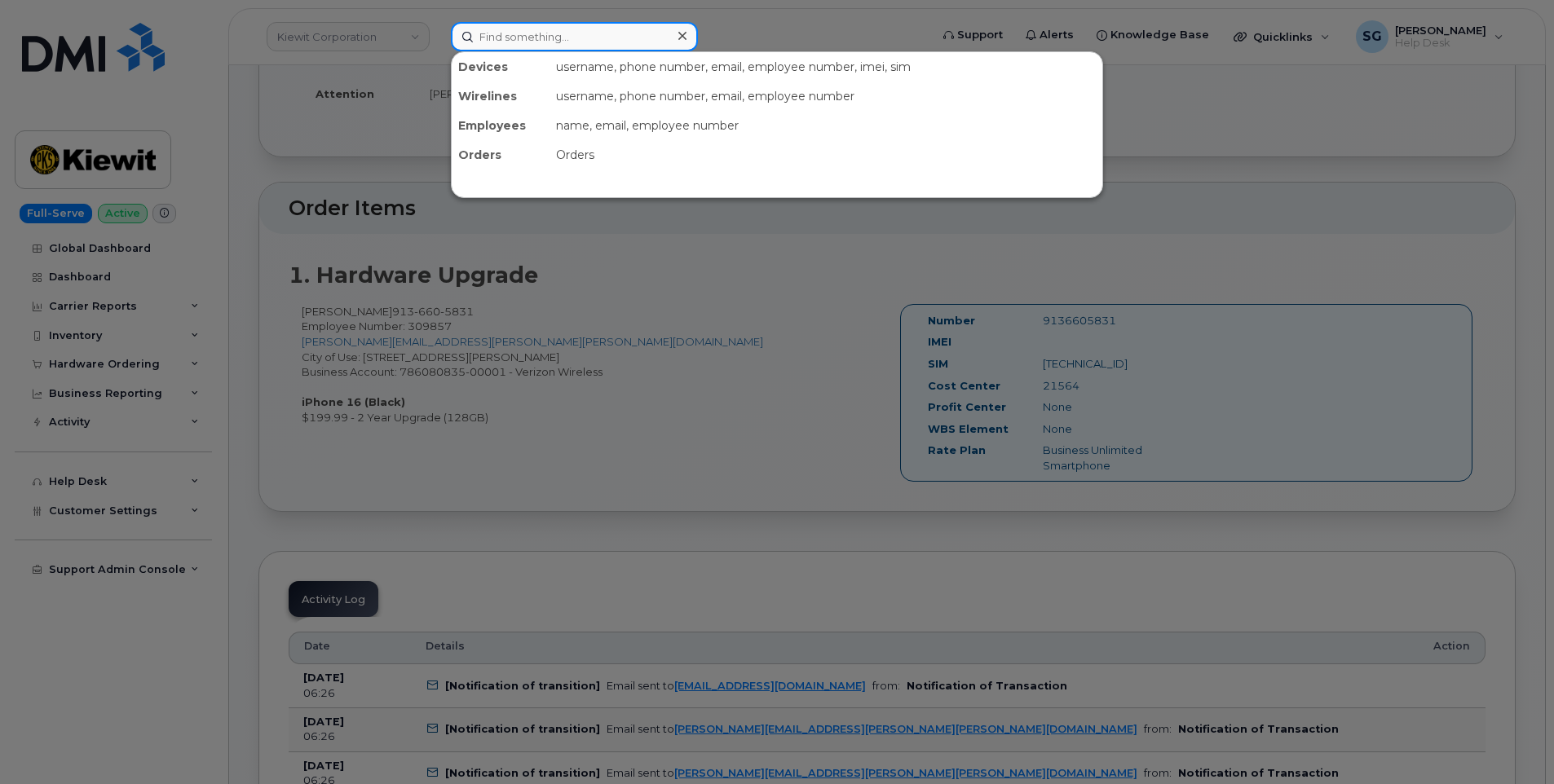
click at [659, 22] on input at bounding box center [575, 37] width 248 height 30
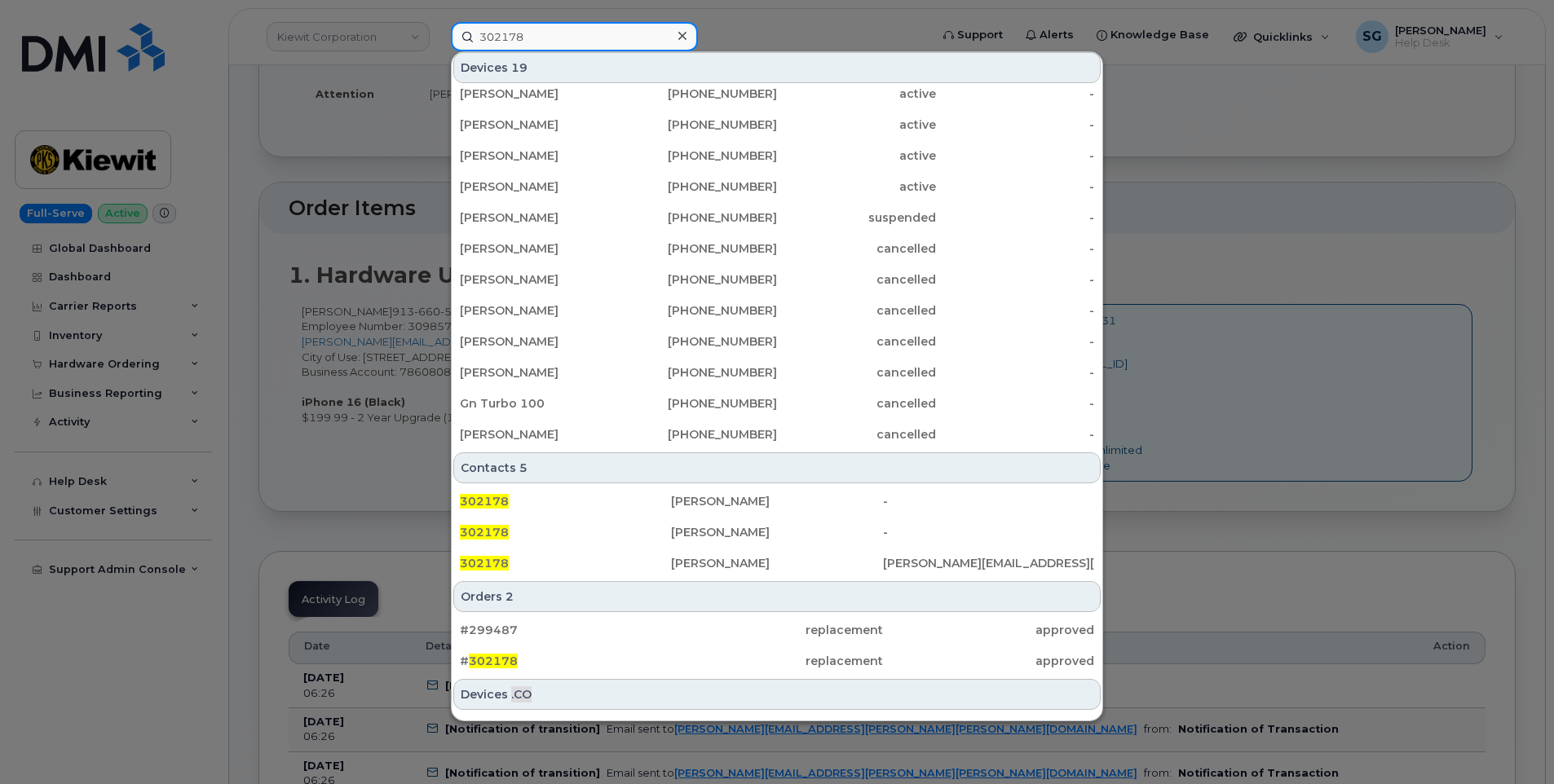
scroll to position [316, 0]
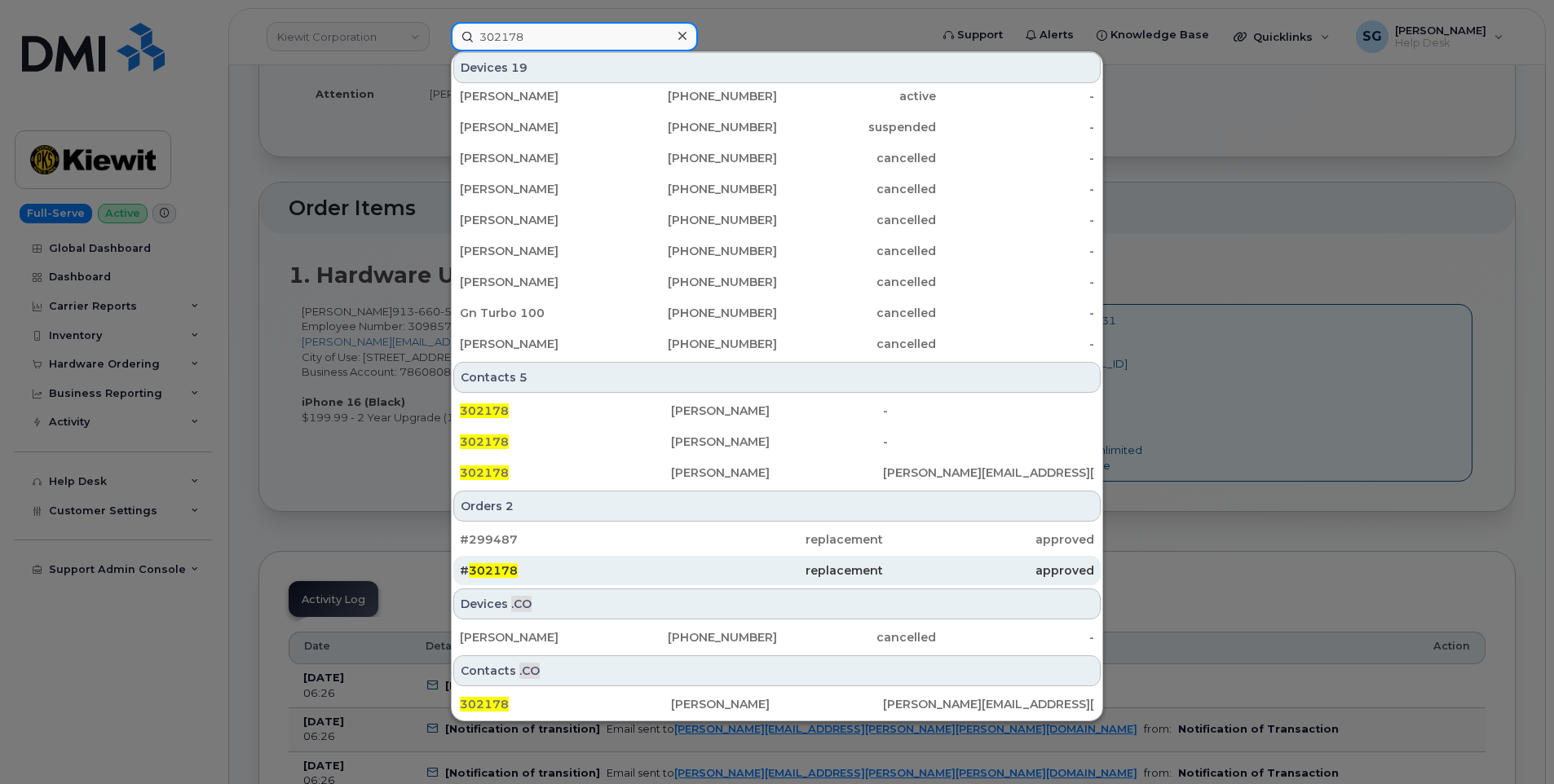
type input "302178"
click at [644, 568] on div "# 302178" at bounding box center [566, 570] width 211 height 16
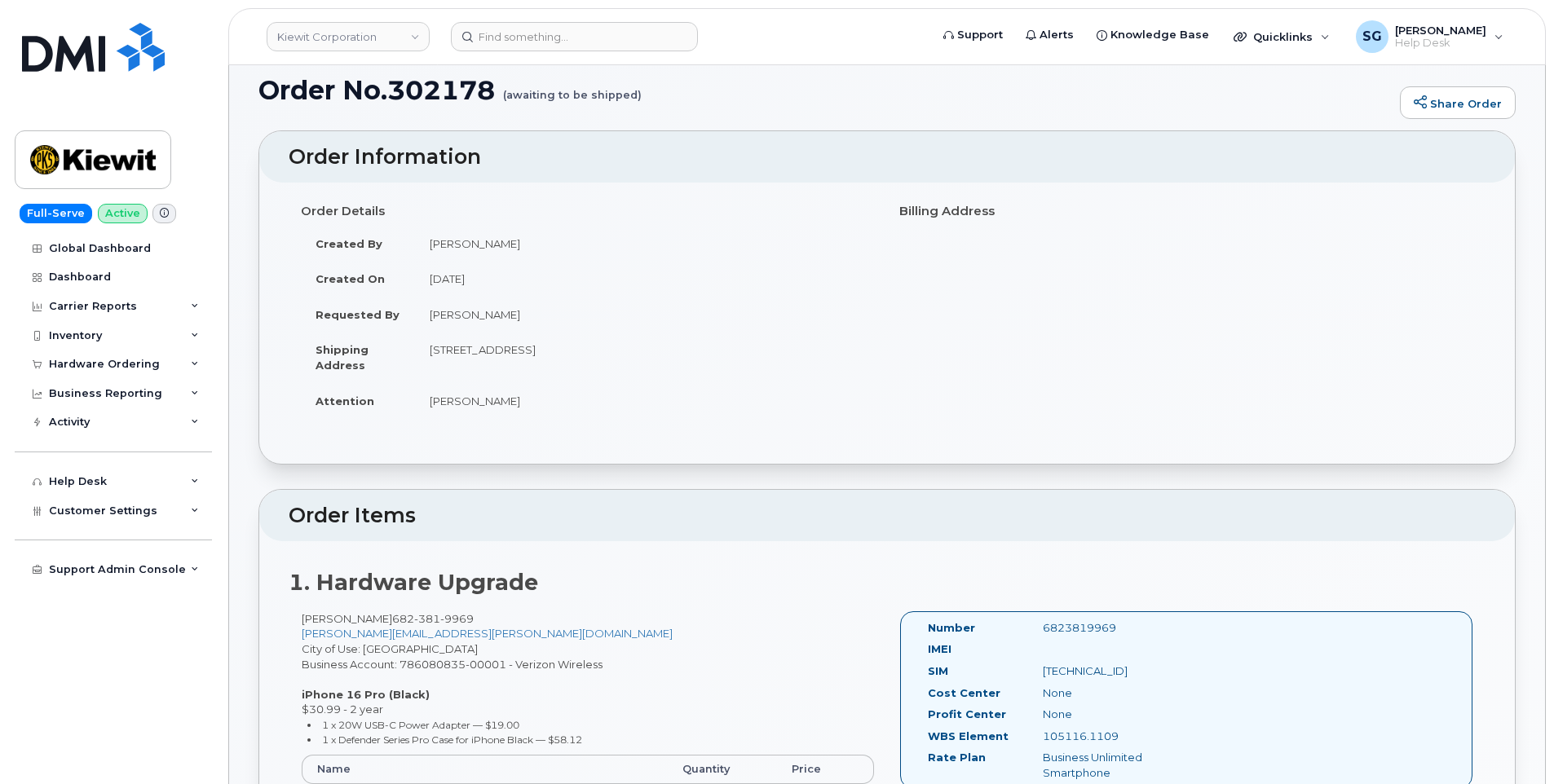
scroll to position [244, 0]
